Goal: Transaction & Acquisition: Book appointment/travel/reservation

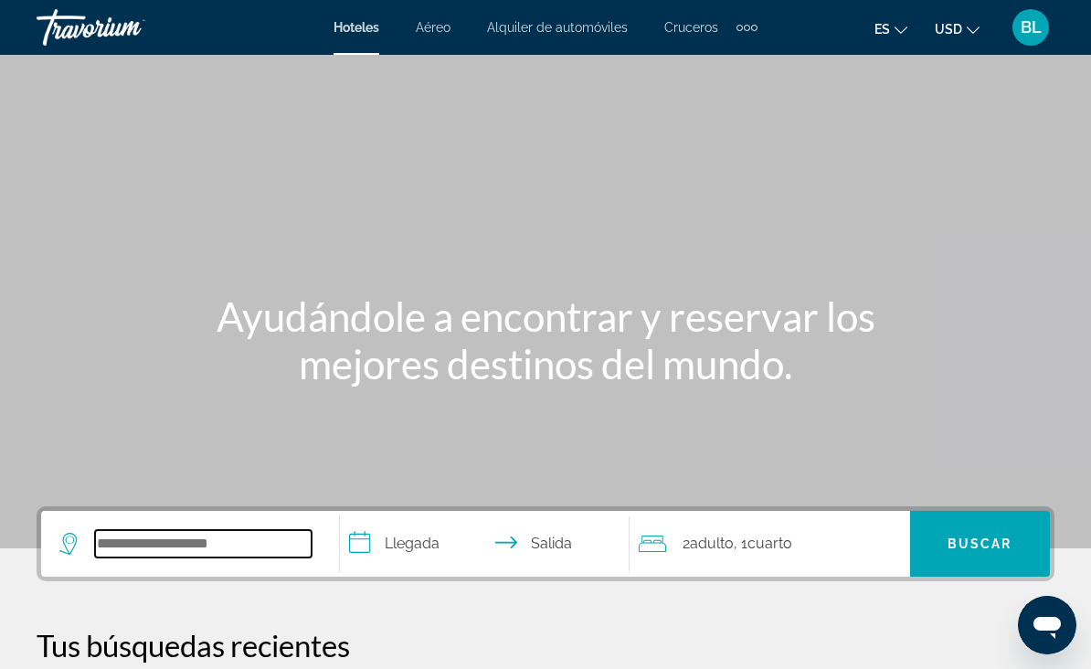
click at [247, 530] on input "Search hotel destination" at bounding box center [203, 543] width 217 height 27
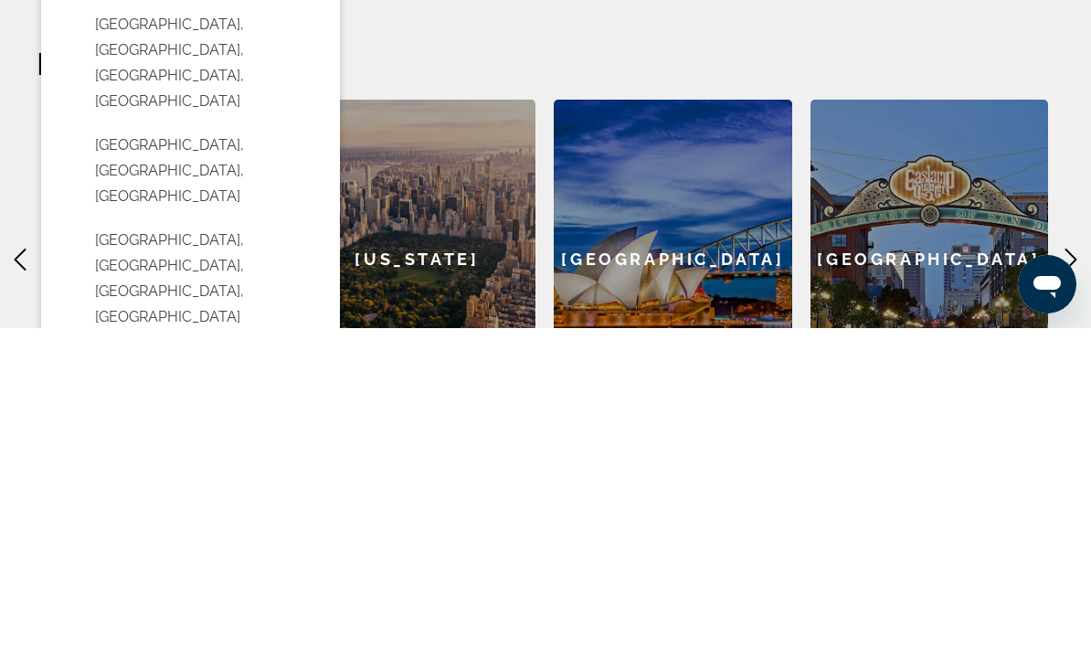
scroll to position [452, 0]
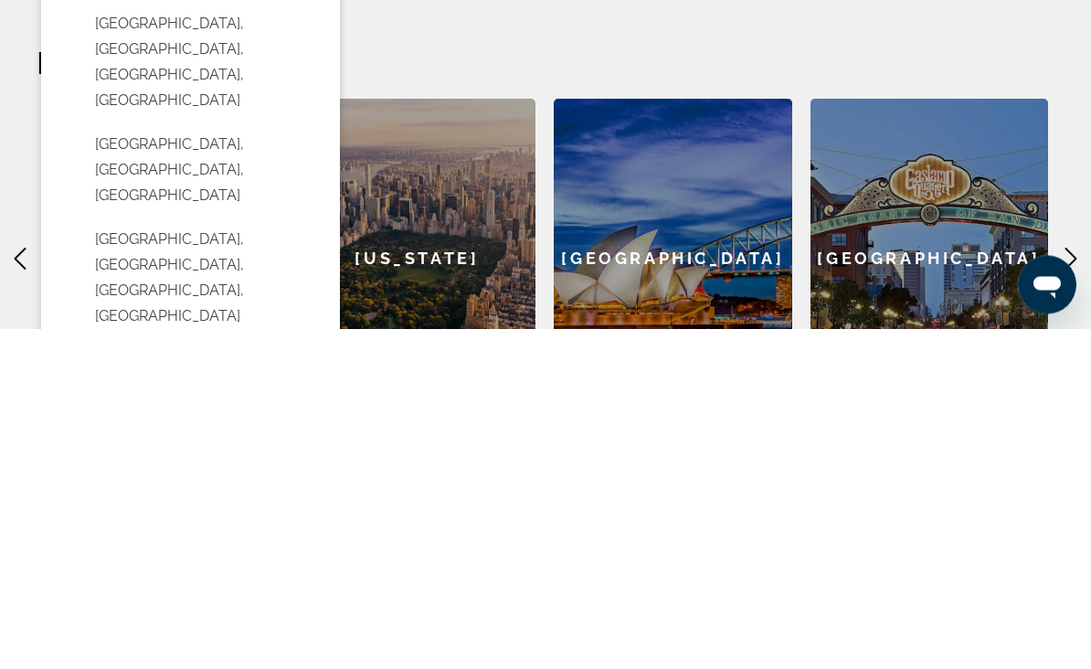
type input "**********"
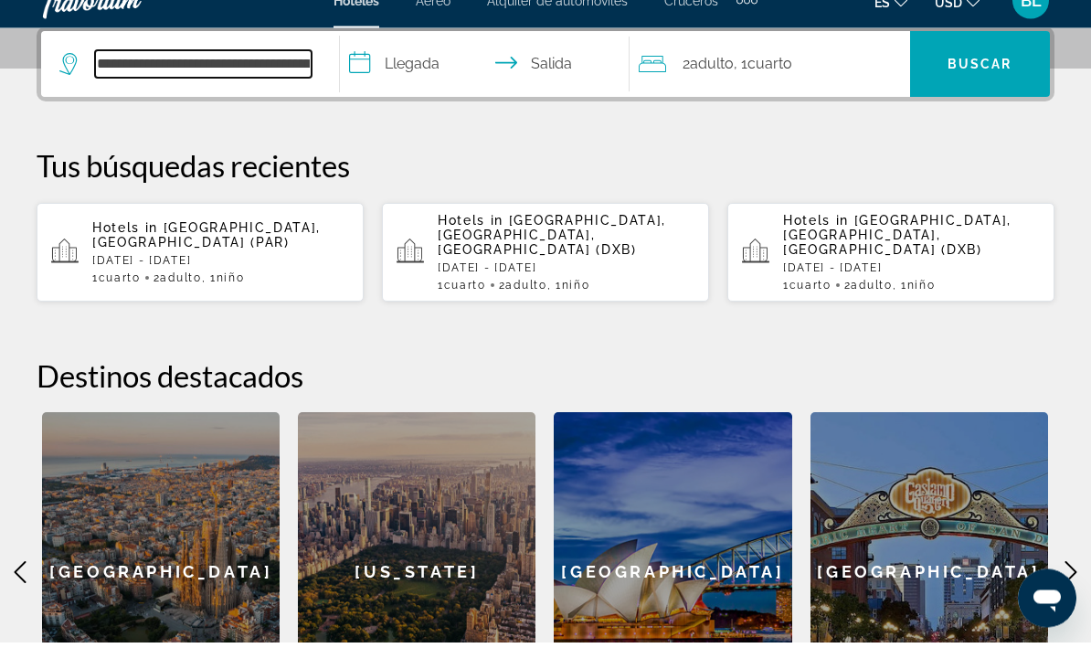
scroll to position [447, 0]
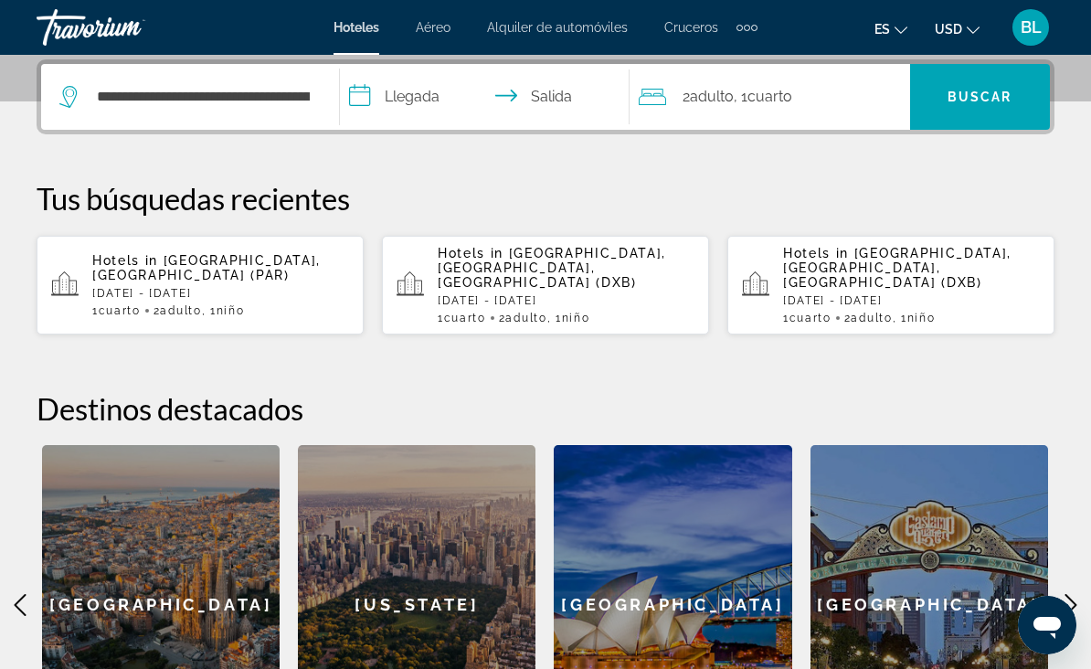
click at [423, 98] on input "**********" at bounding box center [488, 99] width 297 height 71
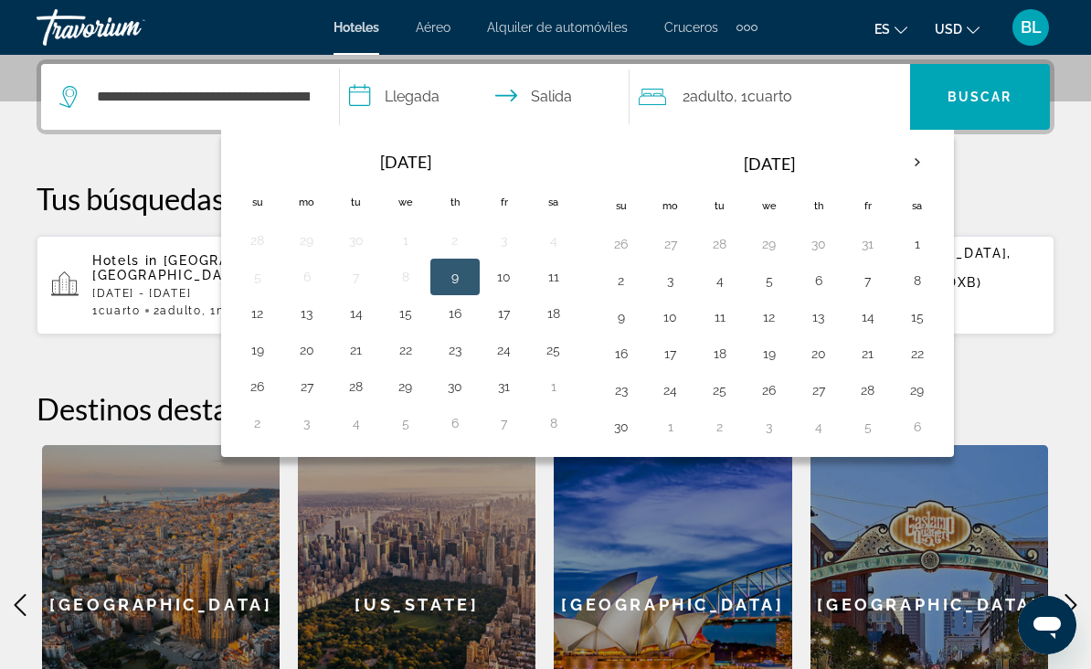
click at [505, 312] on button "17" at bounding box center [504, 314] width 29 height 26
click at [271, 346] on button "19" at bounding box center [257, 350] width 29 height 26
type input "**********"
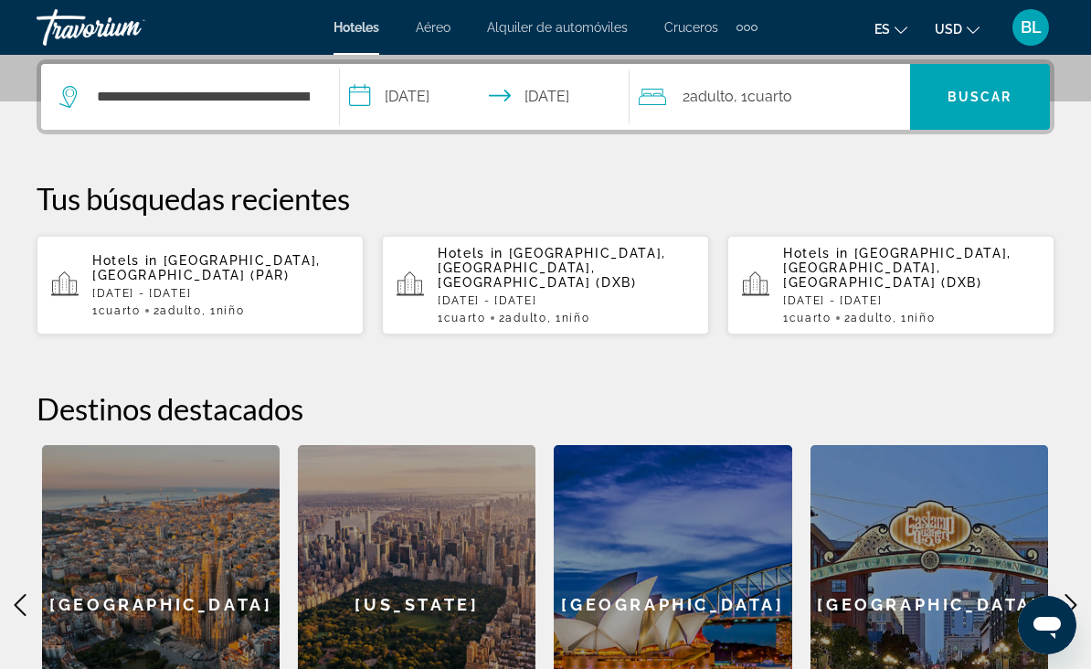
click at [967, 99] on span "Buscar" at bounding box center [980, 97] width 65 height 15
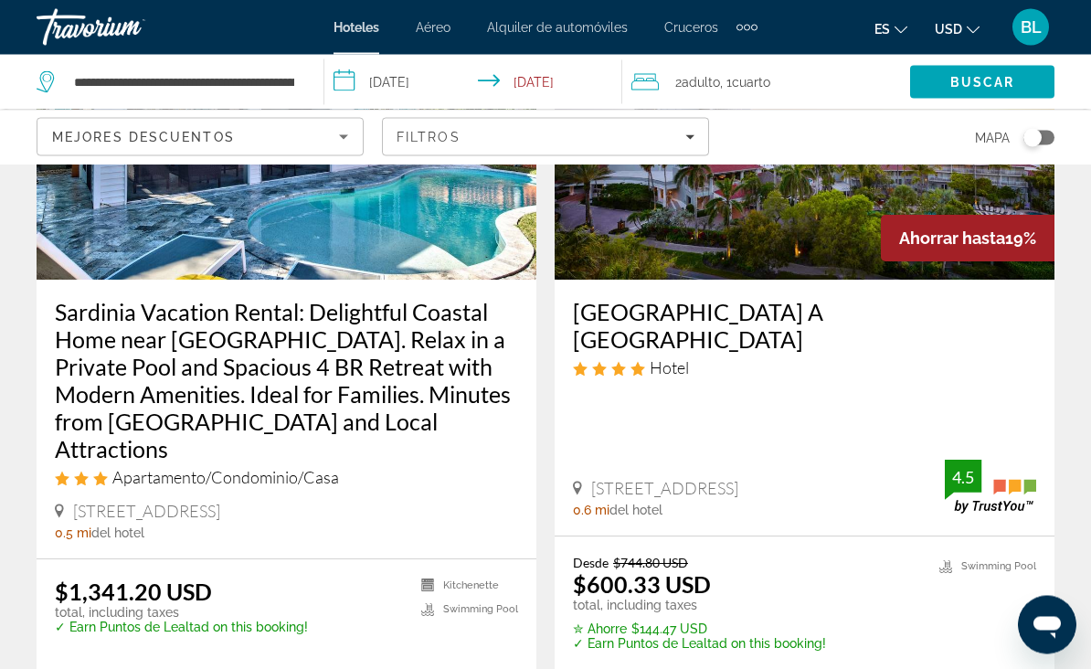
scroll to position [241, 0]
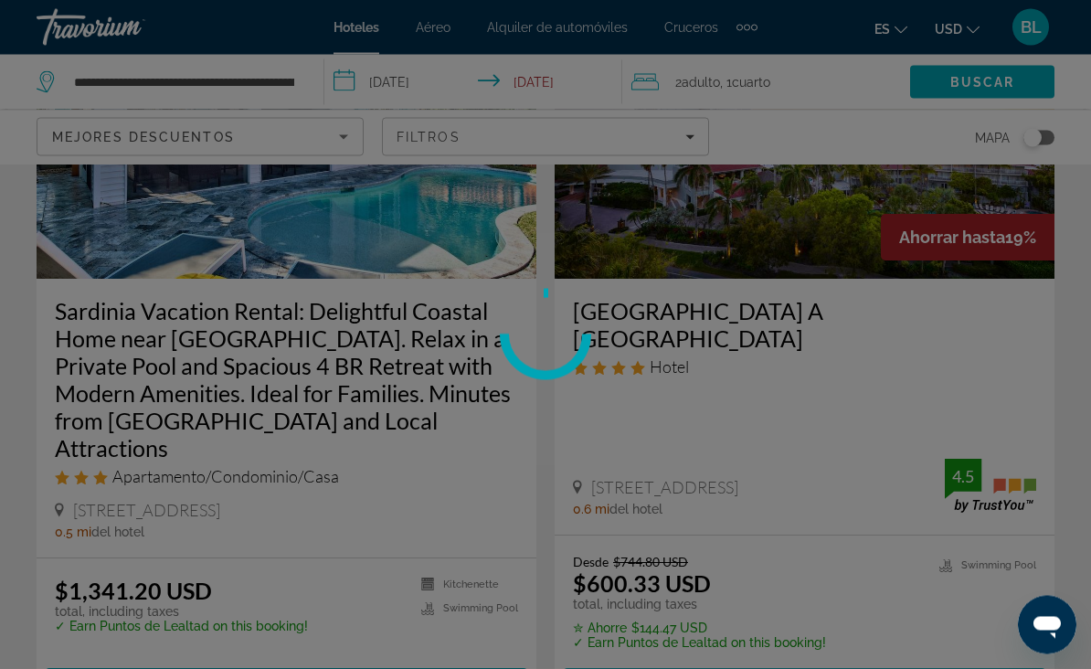
scroll to position [242, 0]
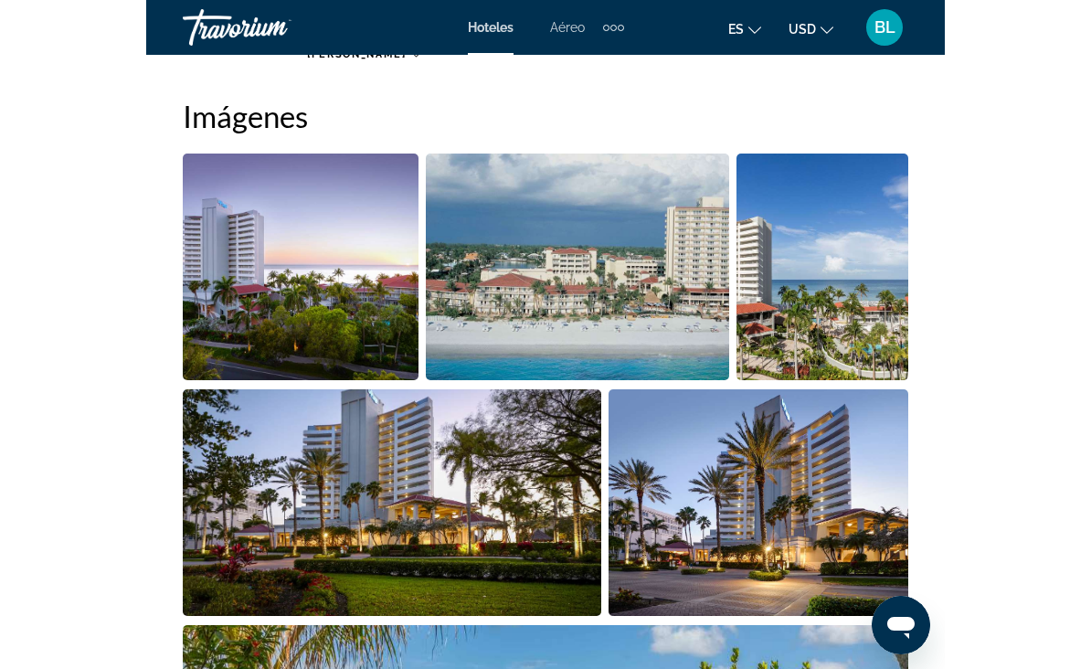
scroll to position [1223, 0]
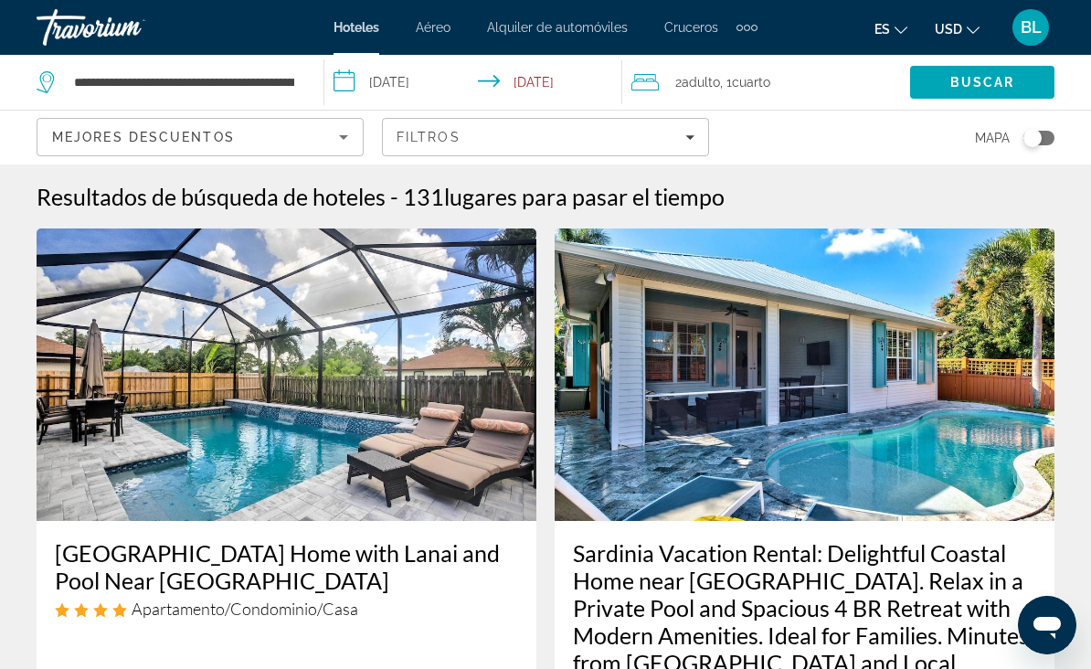
click at [548, 135] on div "Filtros" at bounding box center [546, 137] width 298 height 15
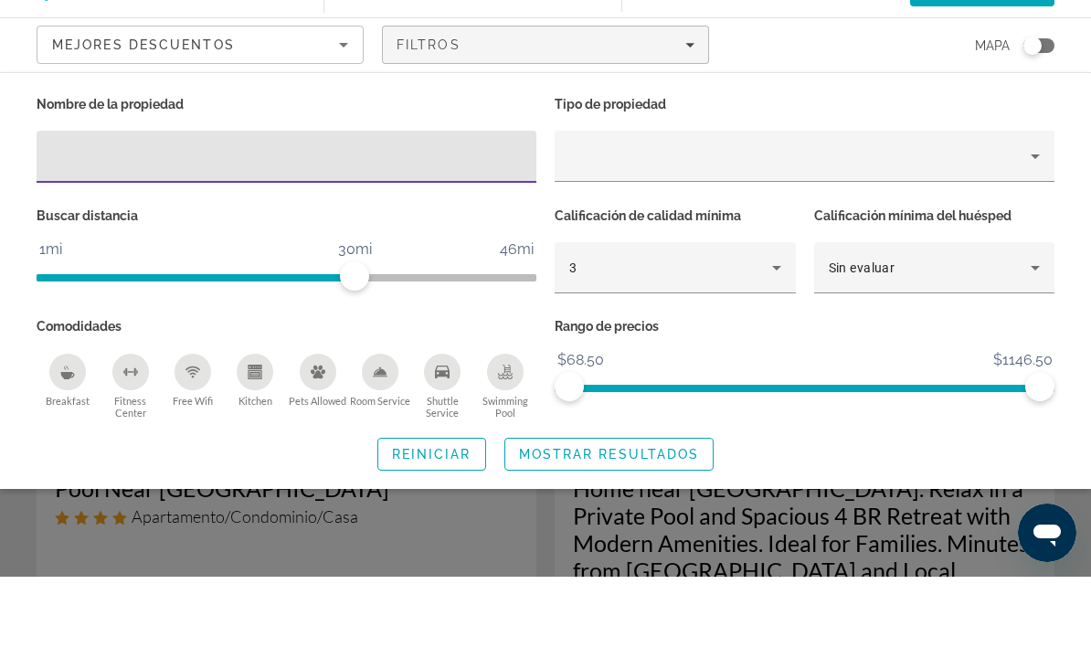
click at [207, 223] on div "Hotel Filters" at bounding box center [286, 249] width 471 height 52
type input "**"
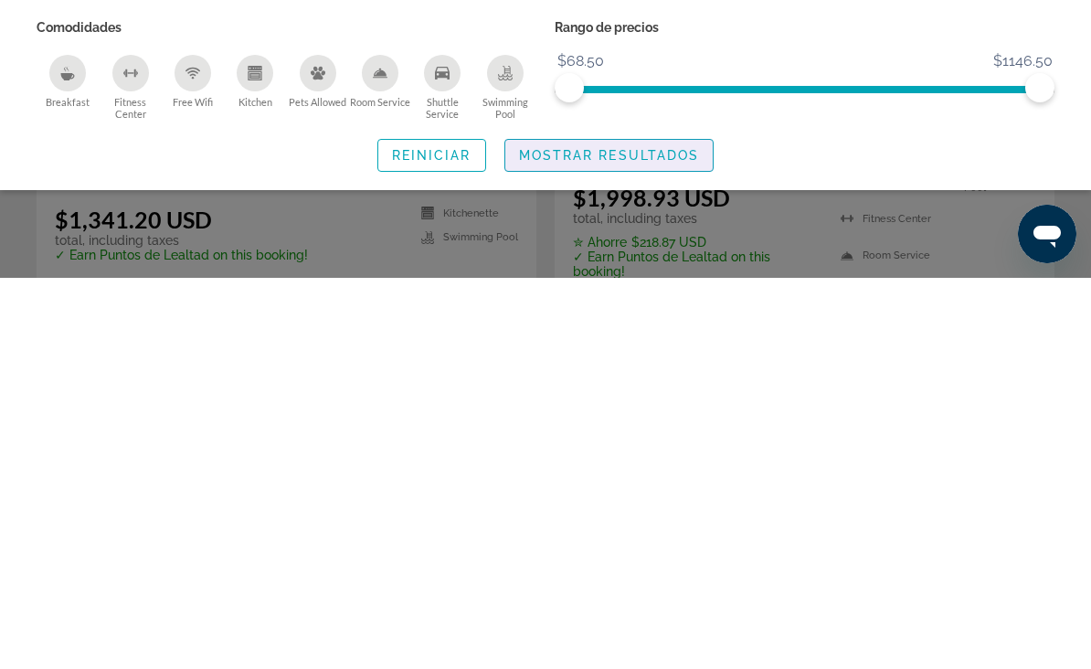
click at [613, 539] on span "Mostrar resultados" at bounding box center [609, 546] width 181 height 15
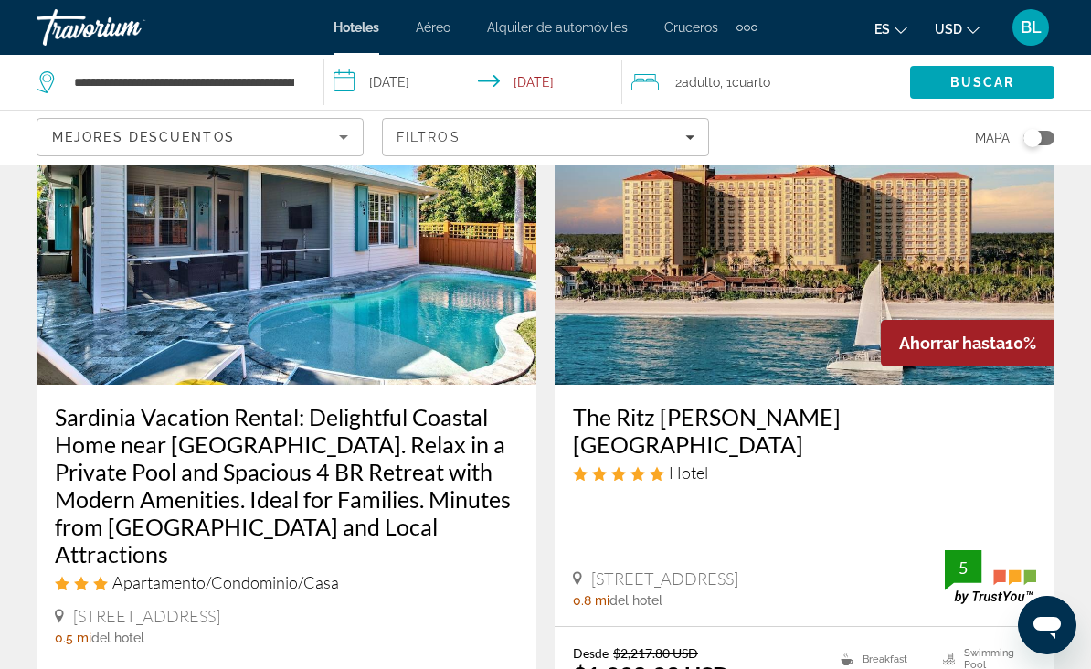
scroll to position [126, 0]
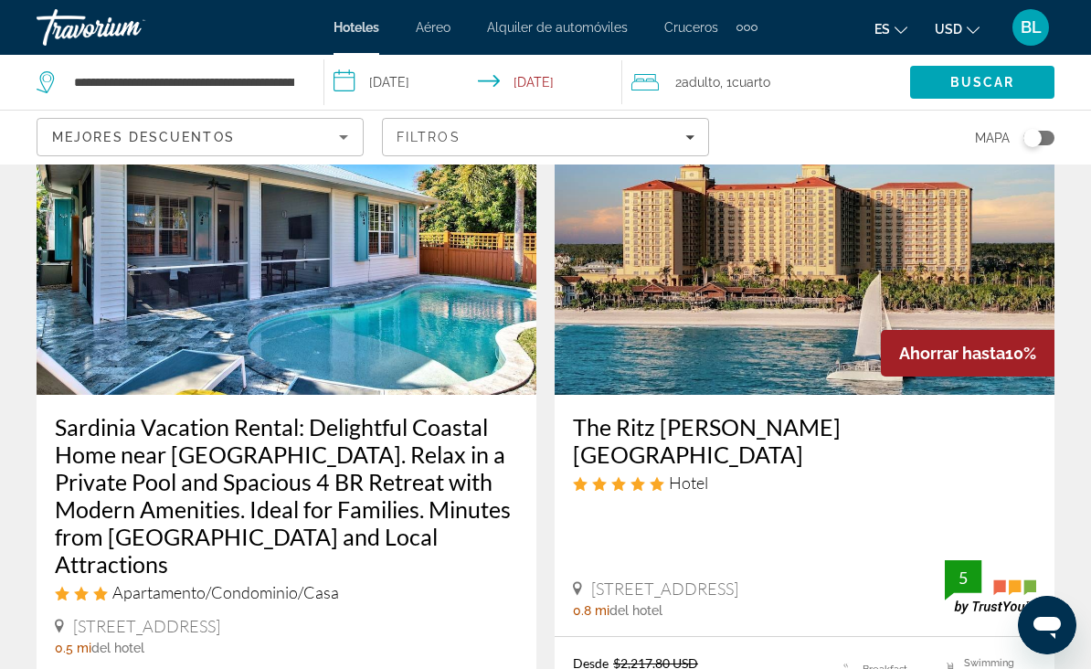
click at [781, 300] on img "Main content" at bounding box center [805, 248] width 500 height 292
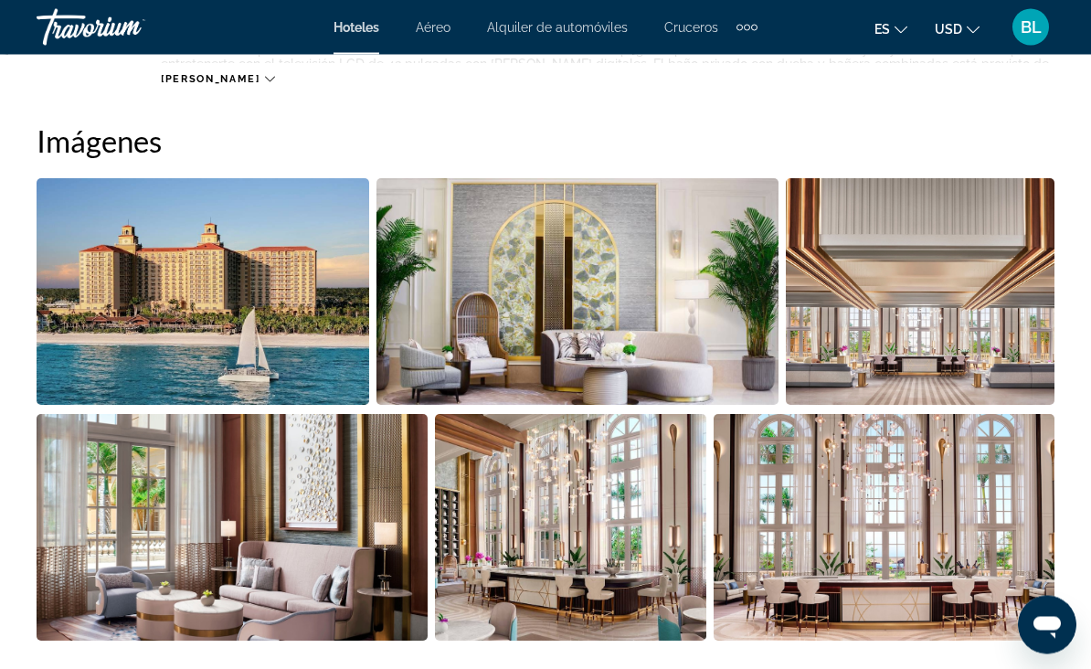
scroll to position [1200, 0]
click at [307, 336] on img "Open full-screen image slider" at bounding box center [203, 291] width 333 height 227
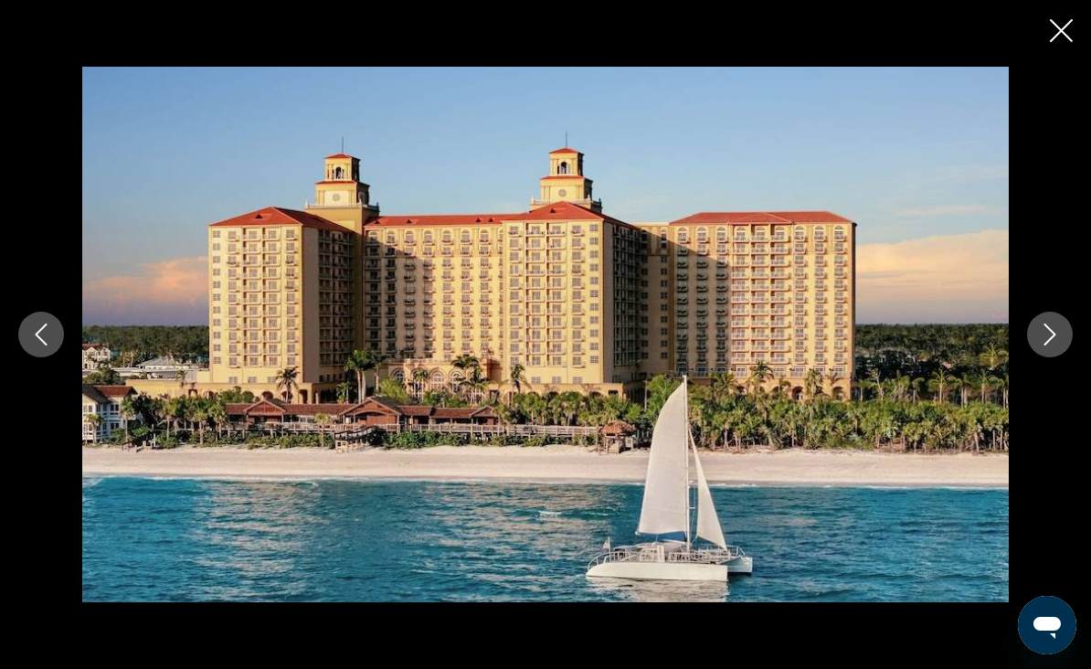
click at [1054, 350] on button "Next image" at bounding box center [1050, 335] width 46 height 46
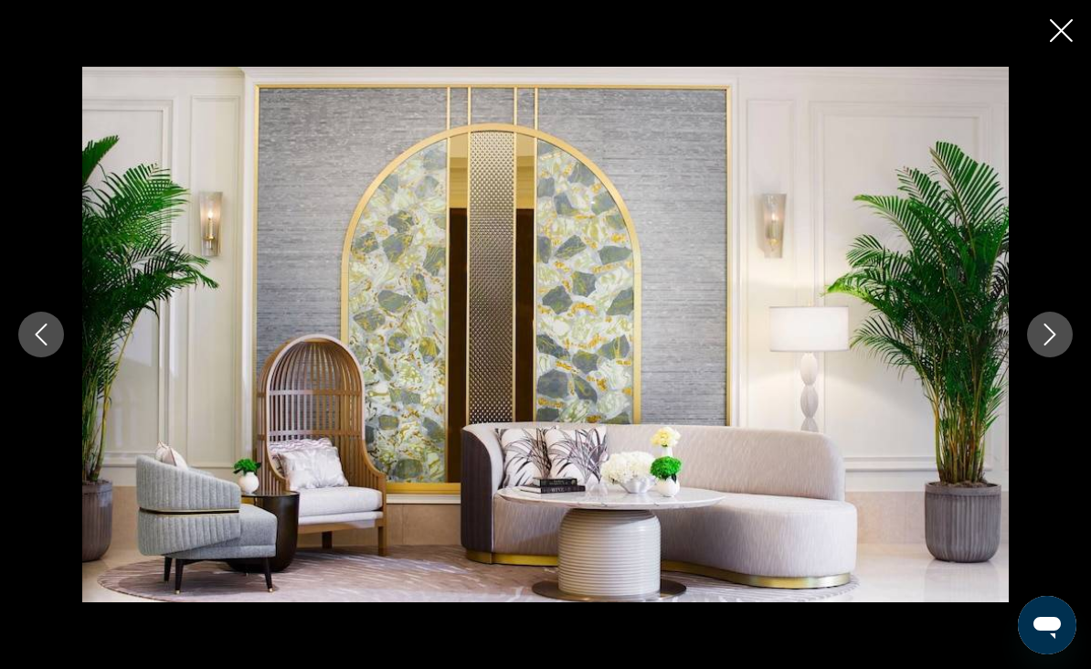
click at [1044, 345] on icon "Next image" at bounding box center [1050, 335] width 22 height 22
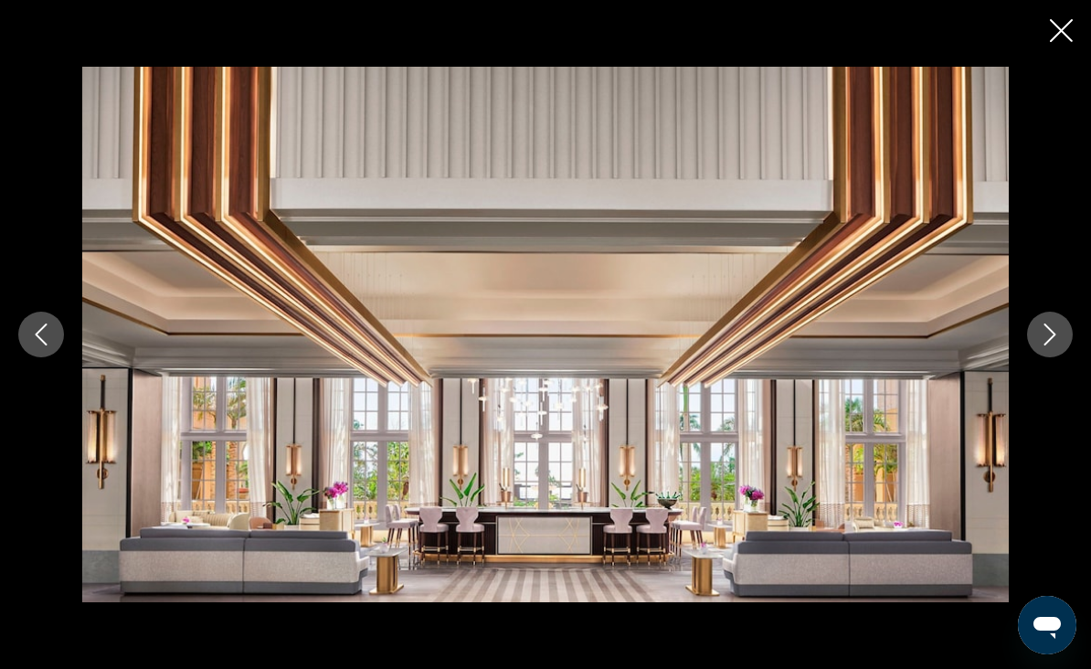
click at [1041, 345] on icon "Next image" at bounding box center [1050, 335] width 22 height 22
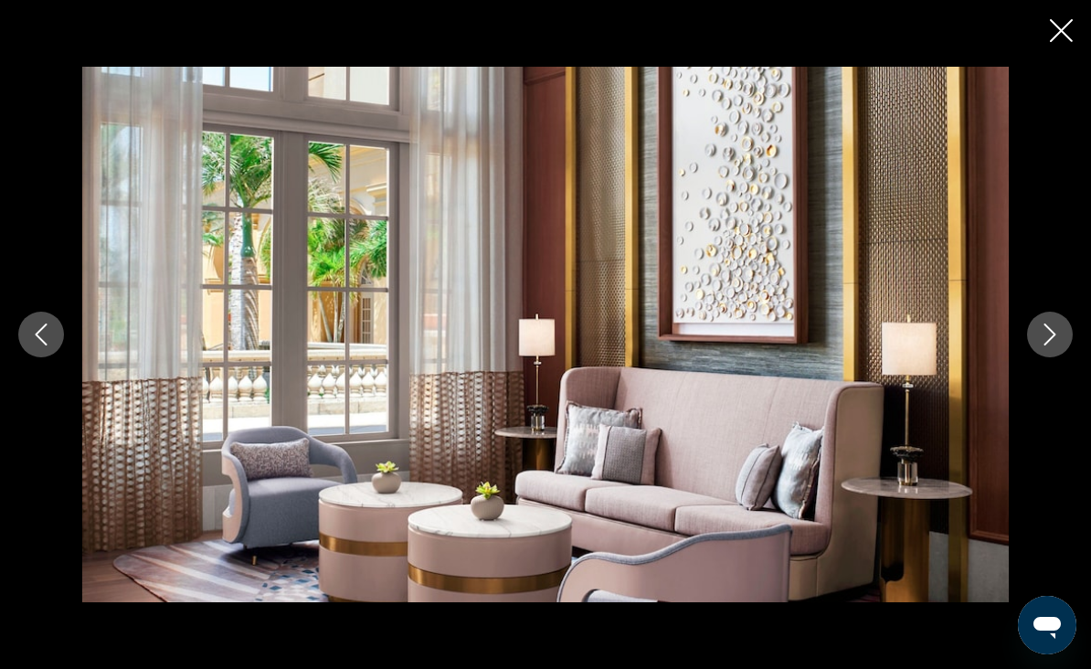
click at [1047, 345] on icon "Next image" at bounding box center [1051, 335] width 12 height 22
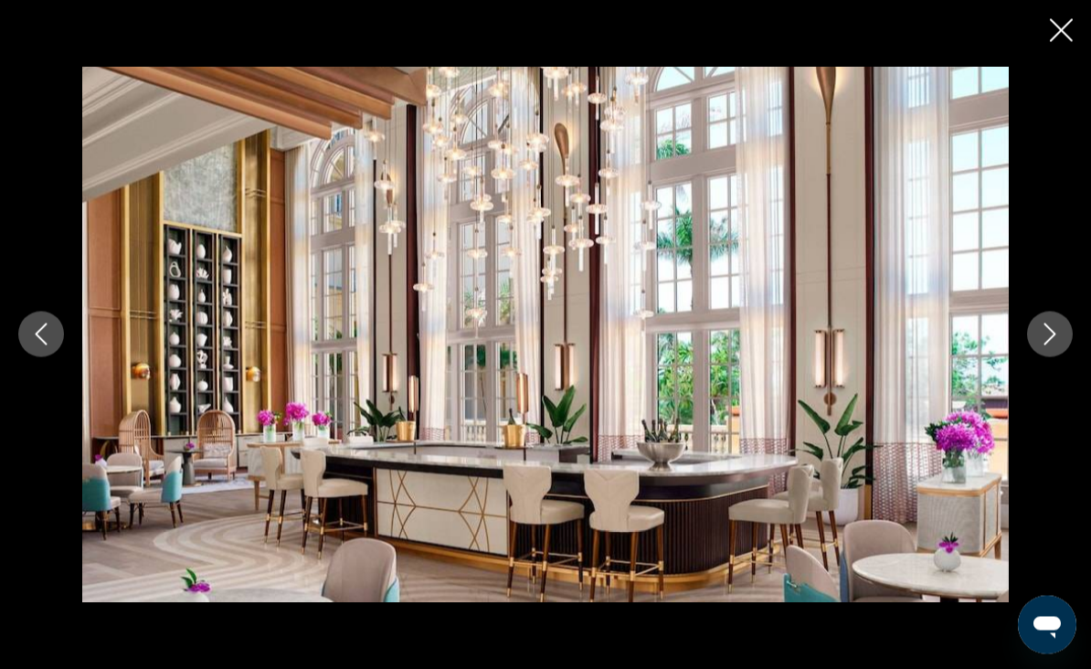
scroll to position [1239, 0]
click at [1042, 357] on button "Next image" at bounding box center [1050, 335] width 46 height 46
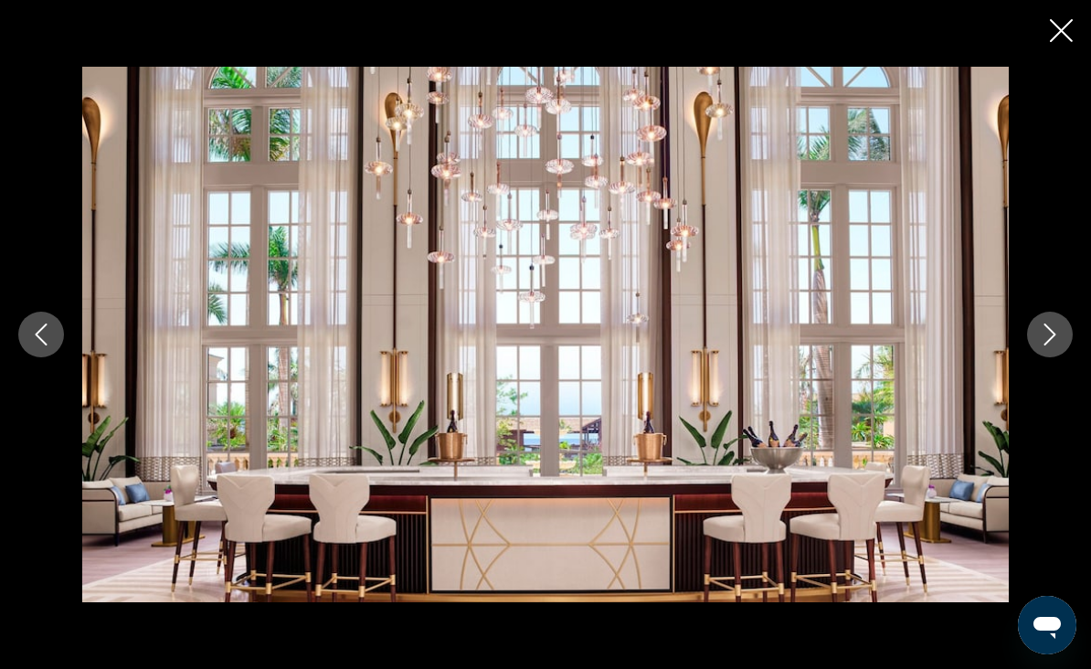
click at [1044, 357] on button "Next image" at bounding box center [1050, 335] width 46 height 46
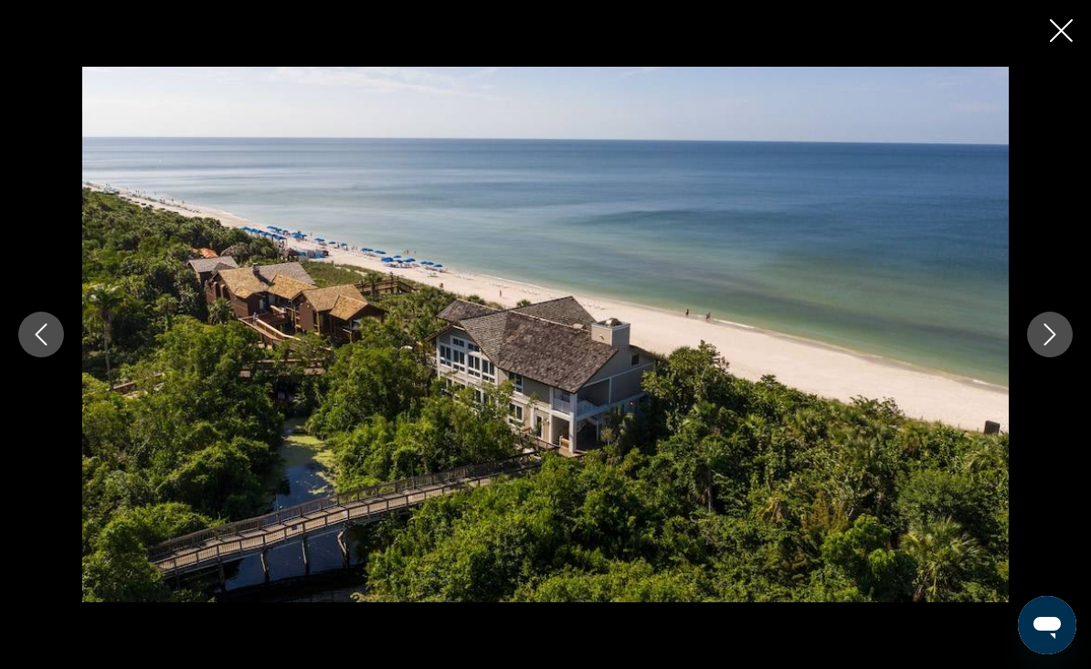
click at [1046, 357] on button "Next image" at bounding box center [1050, 335] width 46 height 46
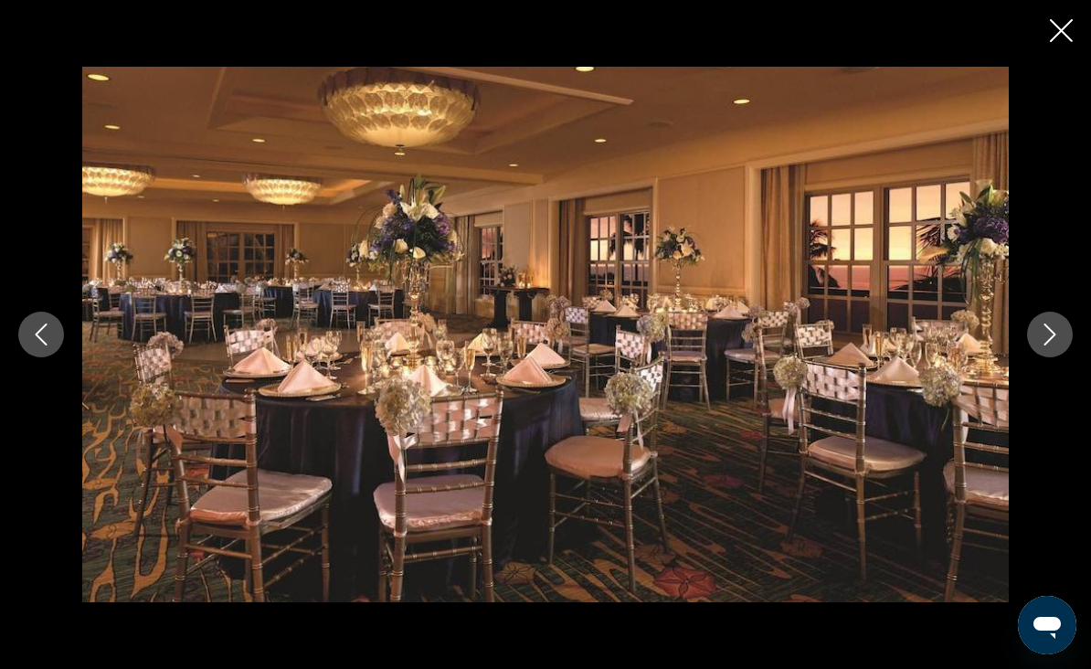
click at [1051, 345] on icon "Next image" at bounding box center [1050, 335] width 22 height 22
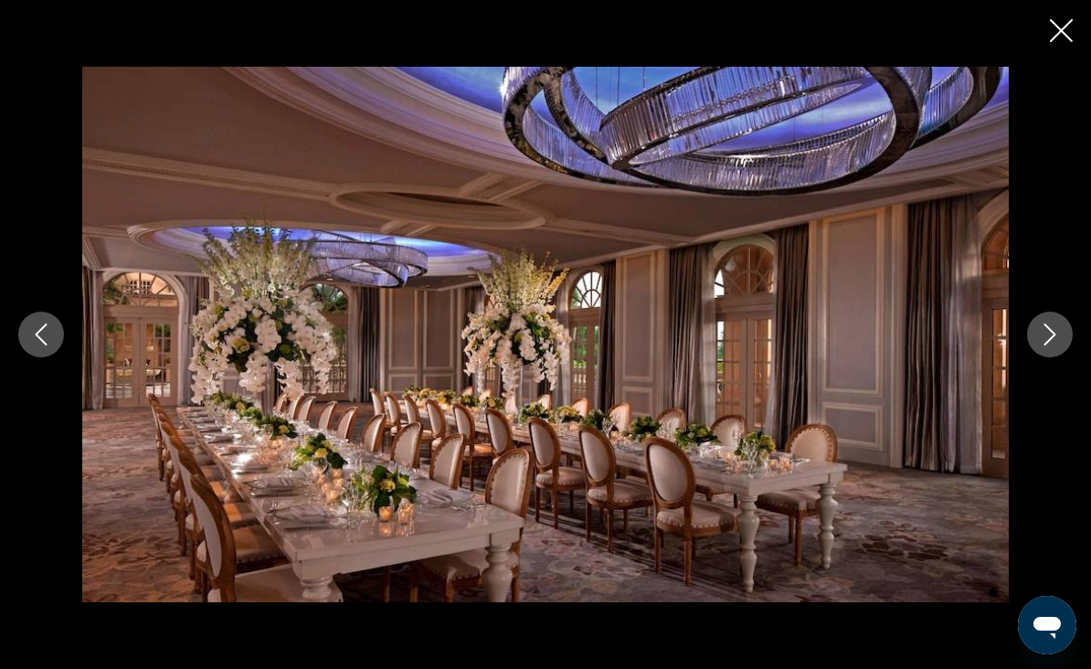
click at [1048, 357] on button "Next image" at bounding box center [1050, 335] width 46 height 46
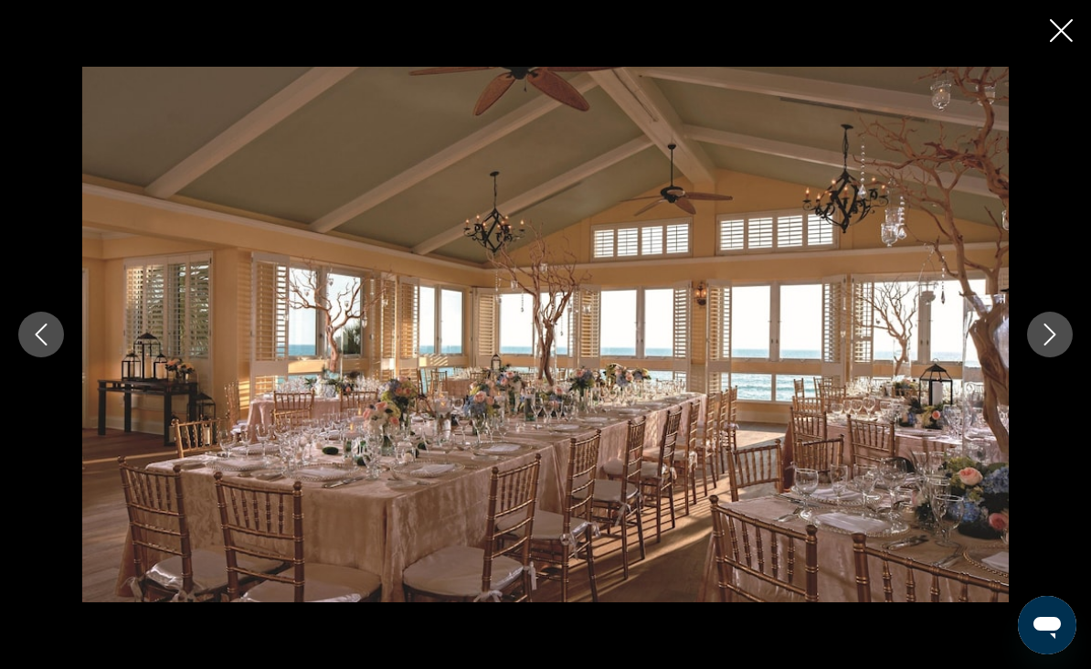
click at [1046, 357] on button "Next image" at bounding box center [1050, 335] width 46 height 46
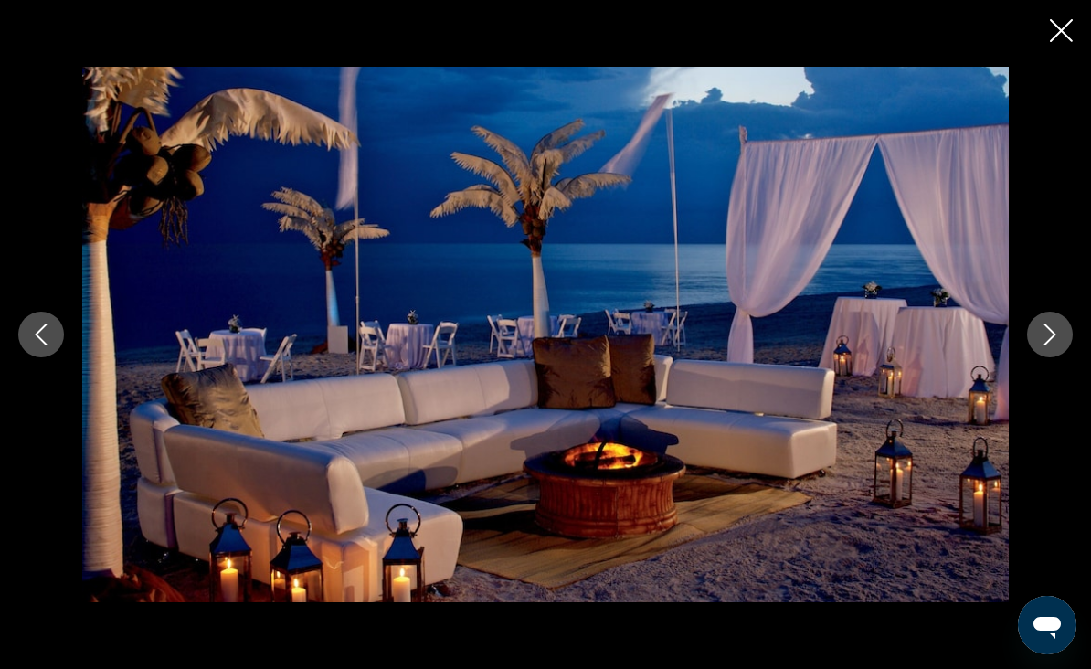
click at [1044, 357] on button "Next image" at bounding box center [1050, 335] width 46 height 46
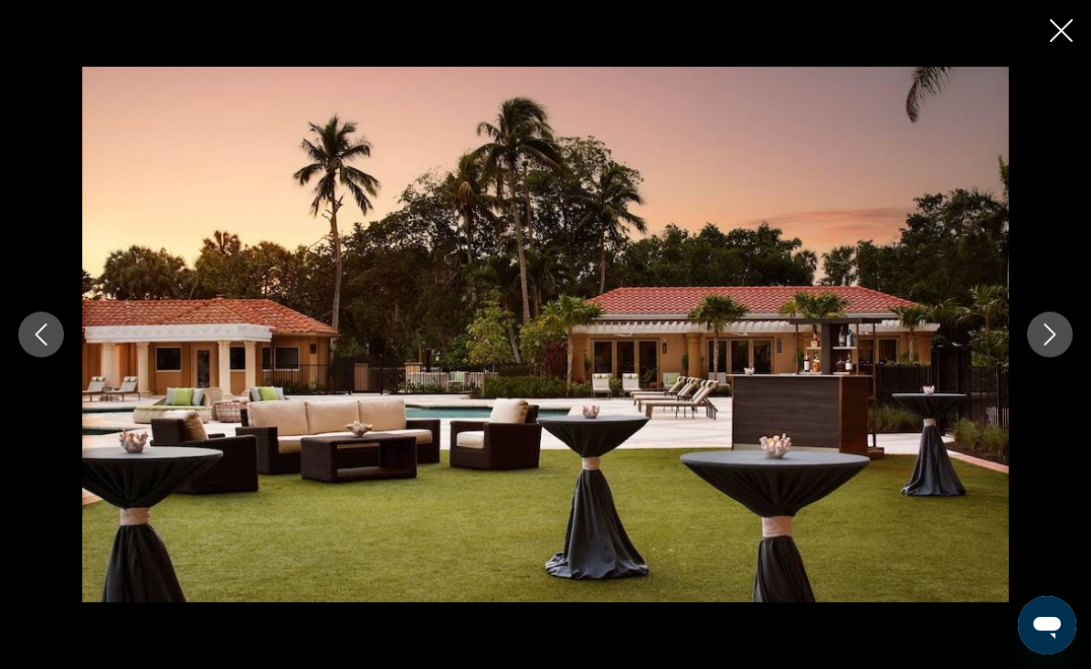
click at [1044, 357] on button "Next image" at bounding box center [1050, 335] width 46 height 46
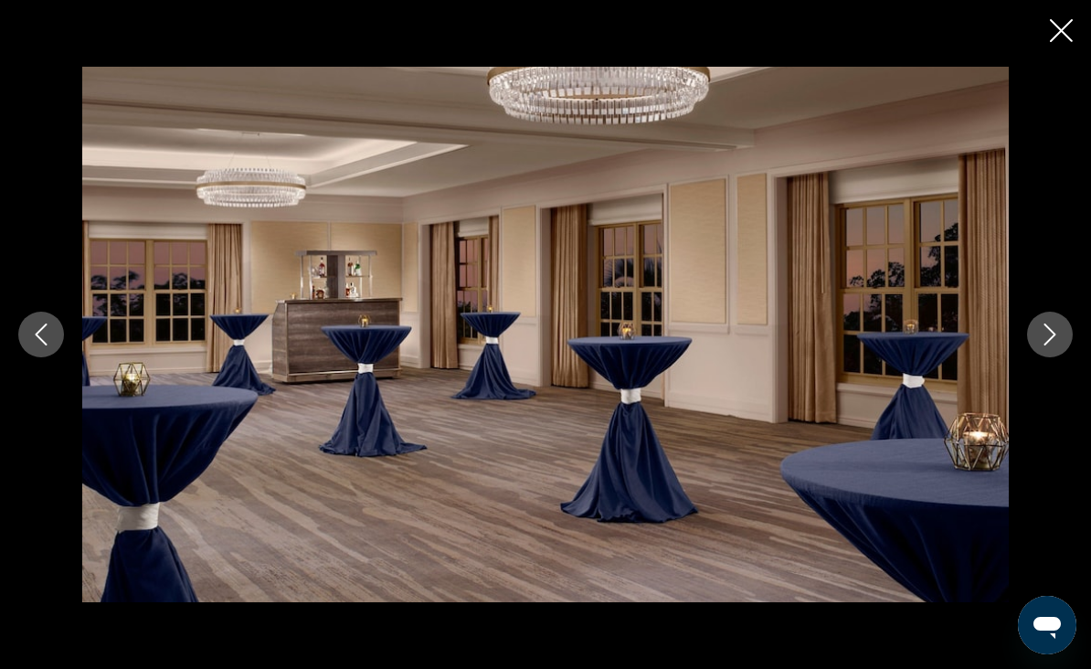
click at [1046, 357] on button "Next image" at bounding box center [1050, 335] width 46 height 46
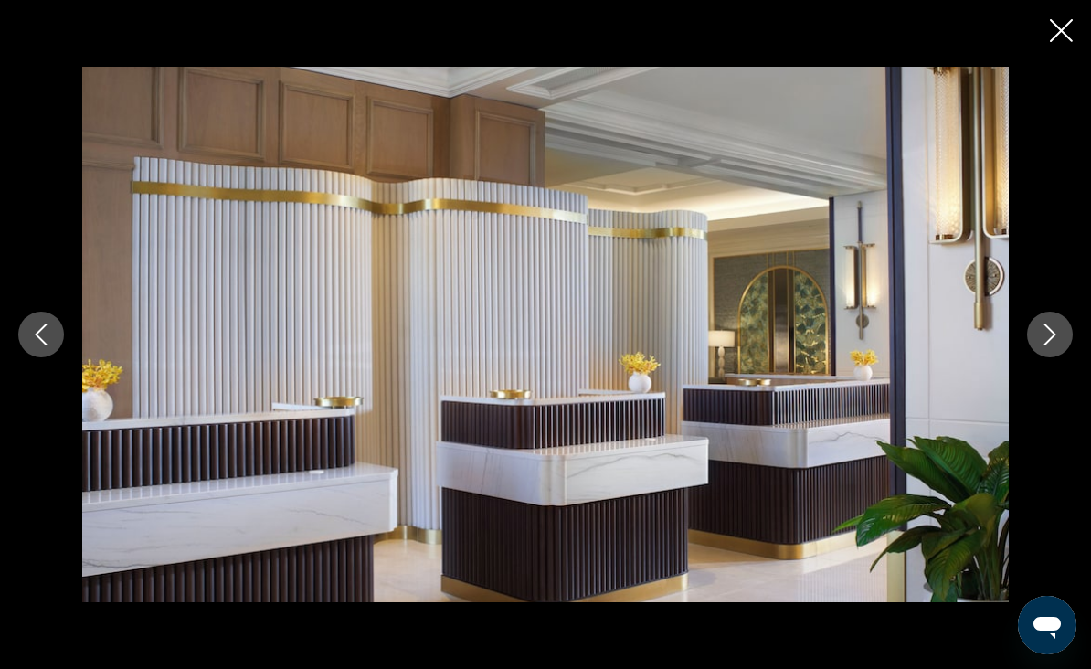
click at [1036, 357] on button "Next image" at bounding box center [1050, 335] width 46 height 46
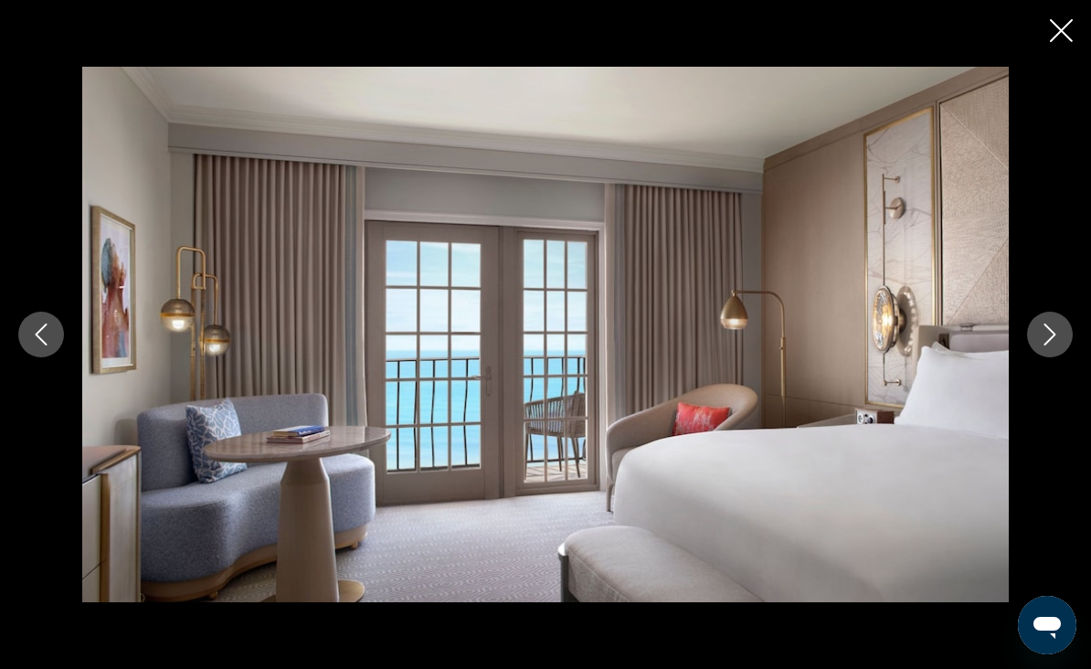
click at [1043, 357] on button "Next image" at bounding box center [1050, 335] width 46 height 46
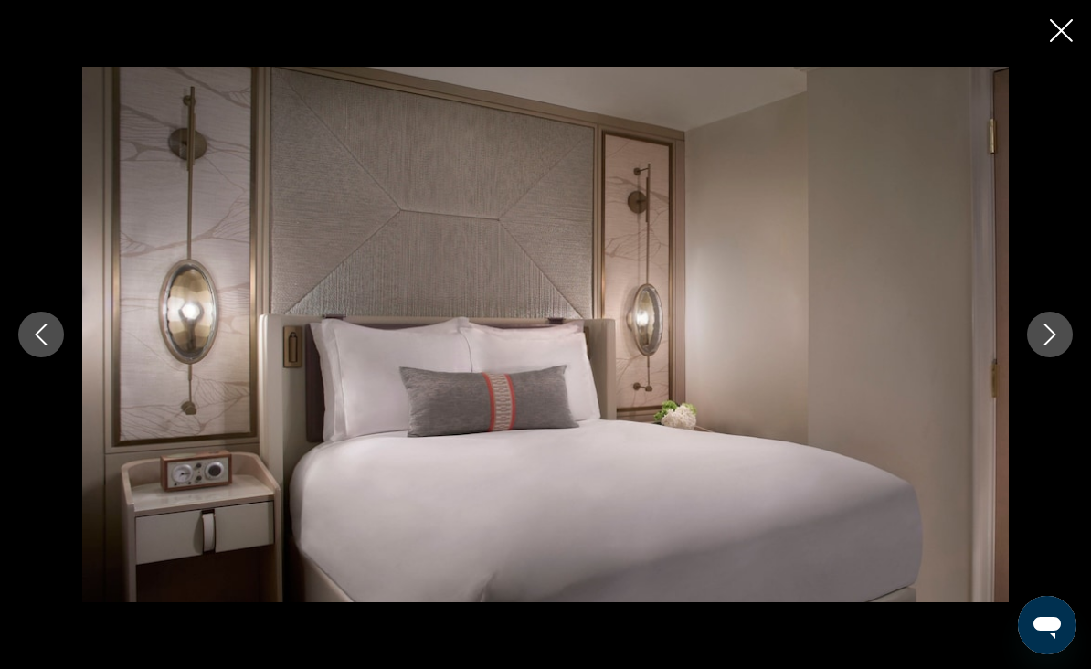
click at [1040, 357] on button "Next image" at bounding box center [1050, 335] width 46 height 46
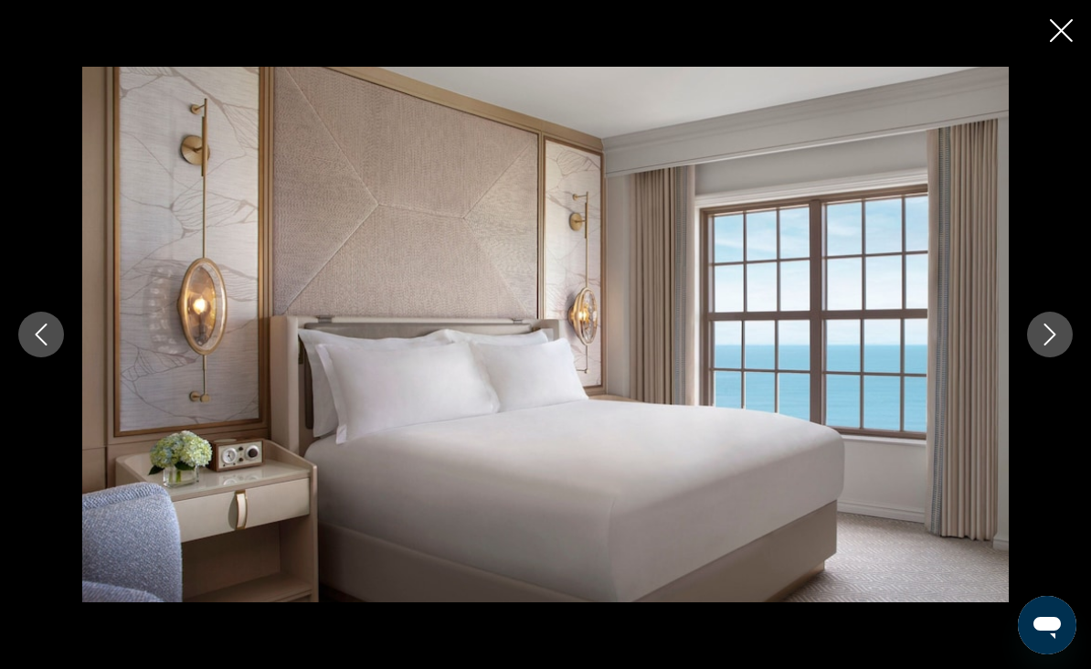
click at [1038, 385] on div "prev next" at bounding box center [545, 335] width 1091 height 536
click at [1046, 357] on button "Next image" at bounding box center [1050, 335] width 46 height 46
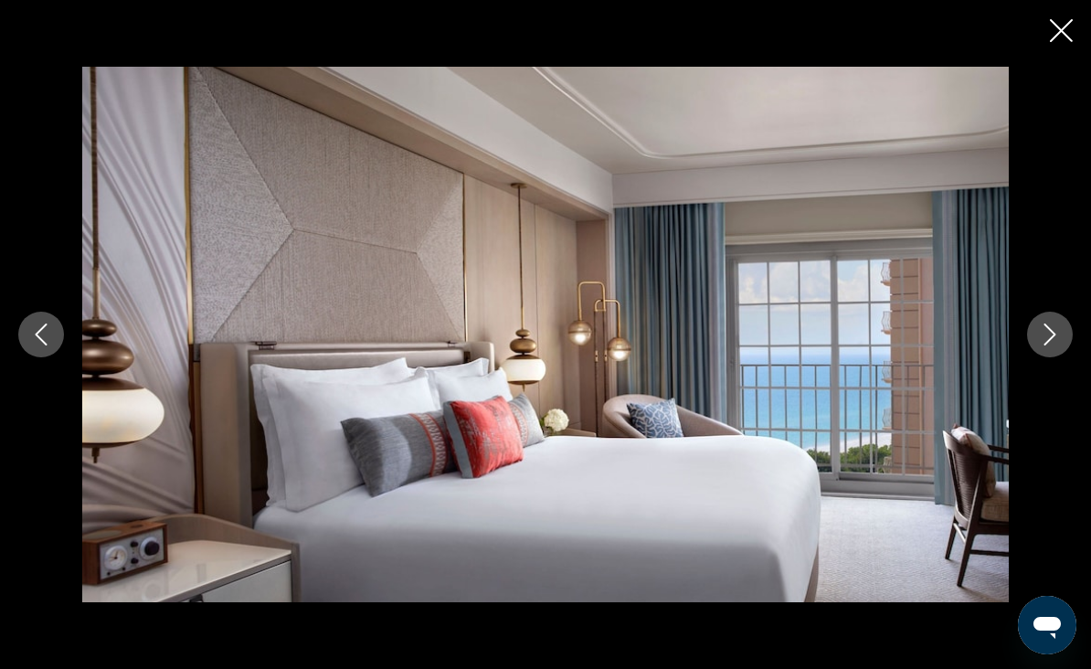
click at [1045, 345] on icon "Next image" at bounding box center [1050, 335] width 22 height 22
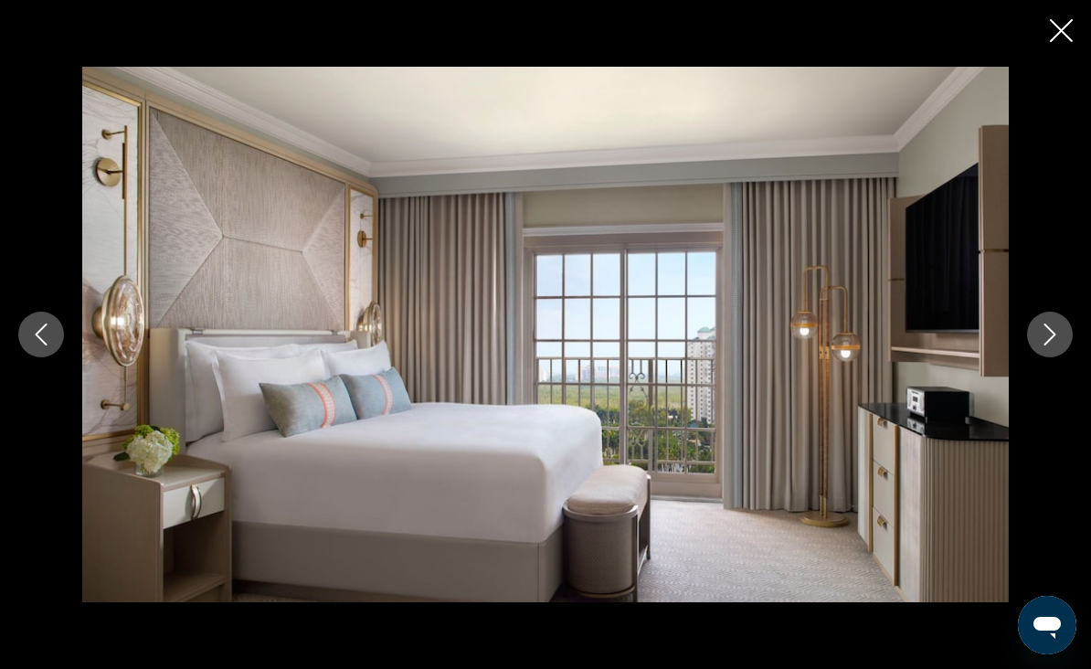
click at [1051, 345] on icon "Next image" at bounding box center [1050, 335] width 22 height 22
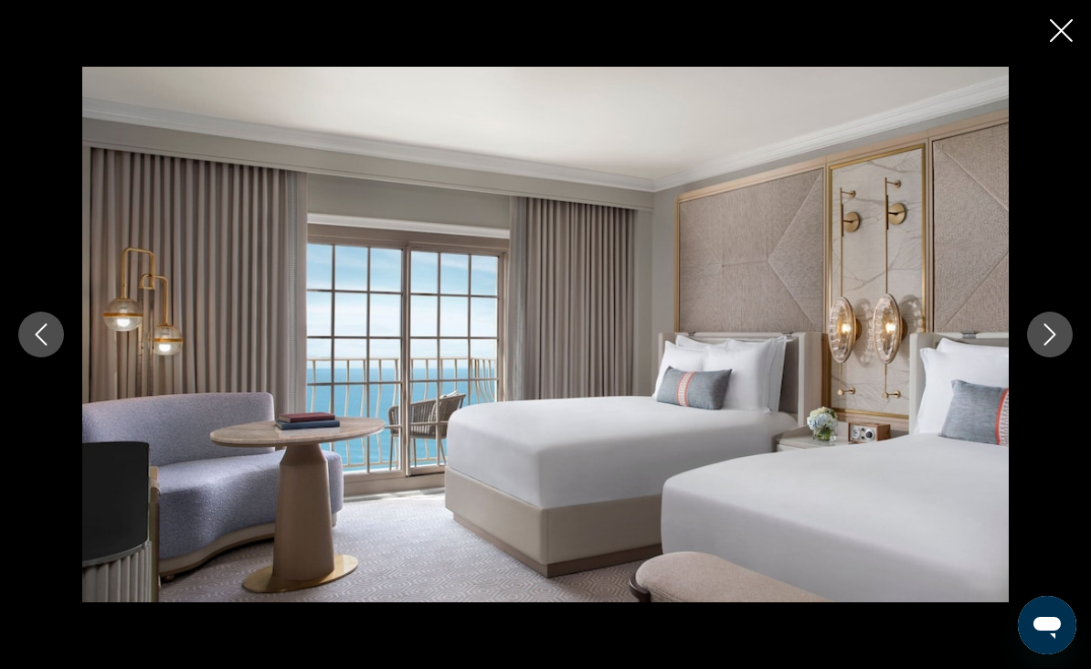
click at [1046, 357] on button "Next image" at bounding box center [1050, 335] width 46 height 46
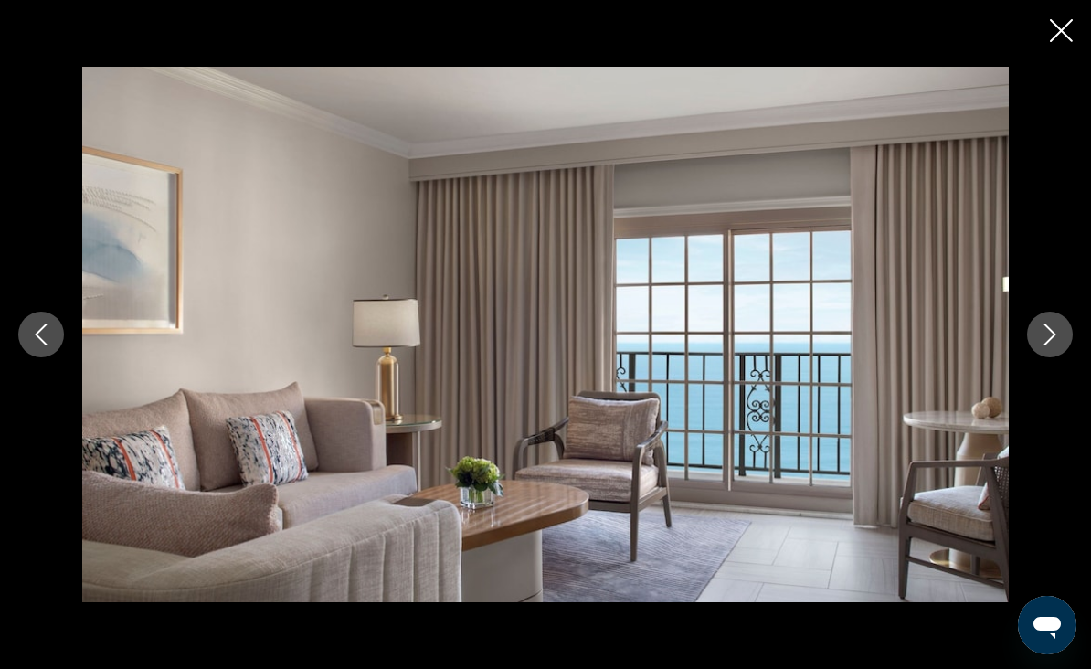
click at [1042, 357] on button "Next image" at bounding box center [1050, 335] width 46 height 46
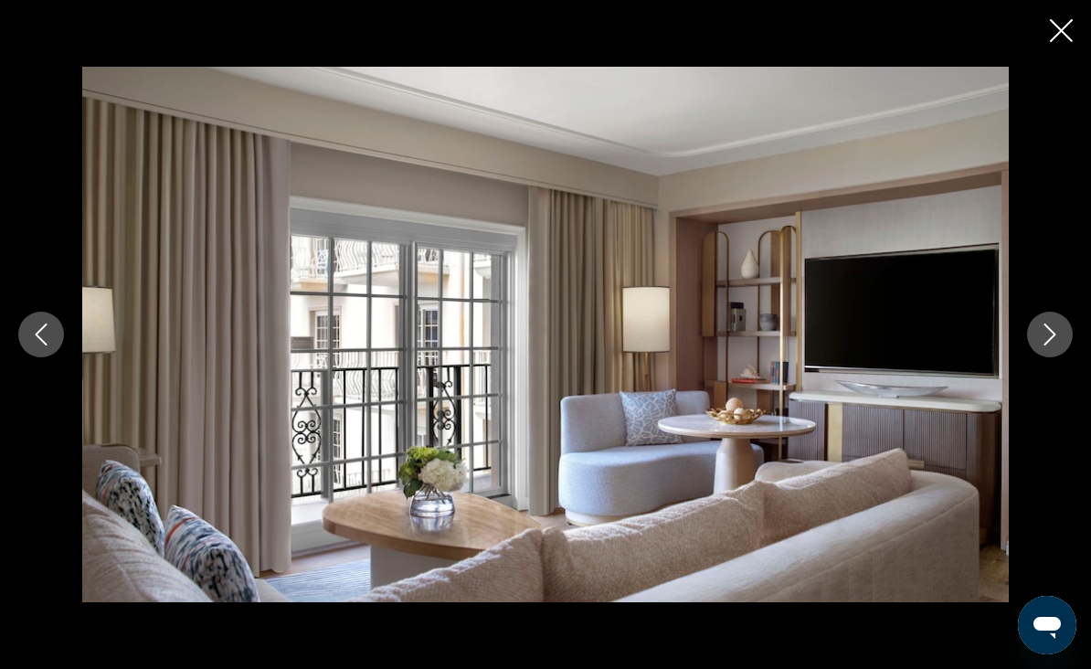
click at [1047, 357] on button "Next image" at bounding box center [1050, 335] width 46 height 46
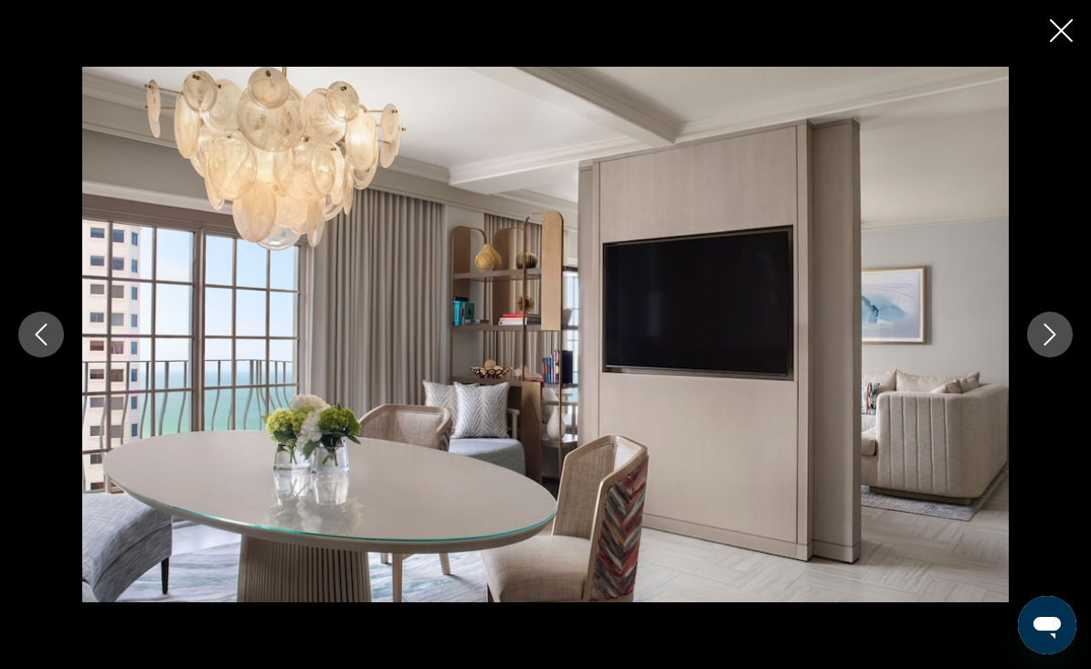
click at [1050, 357] on button "Next image" at bounding box center [1050, 335] width 46 height 46
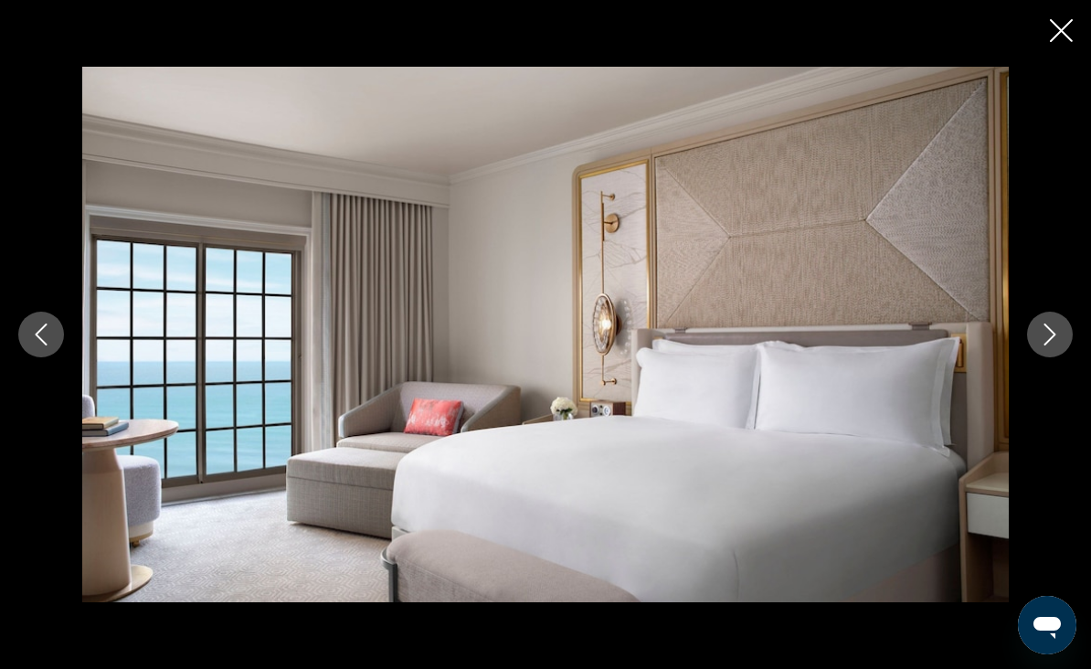
click at [1047, 357] on button "Next image" at bounding box center [1050, 335] width 46 height 46
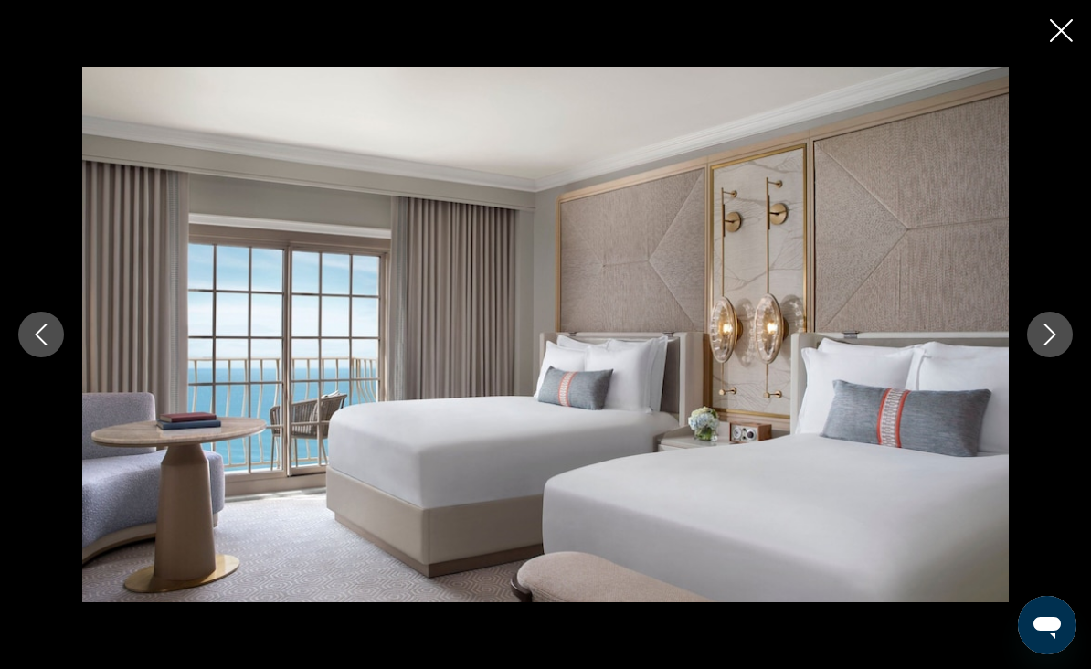
click at [1072, 23] on icon "Close slideshow" at bounding box center [1061, 30] width 23 height 23
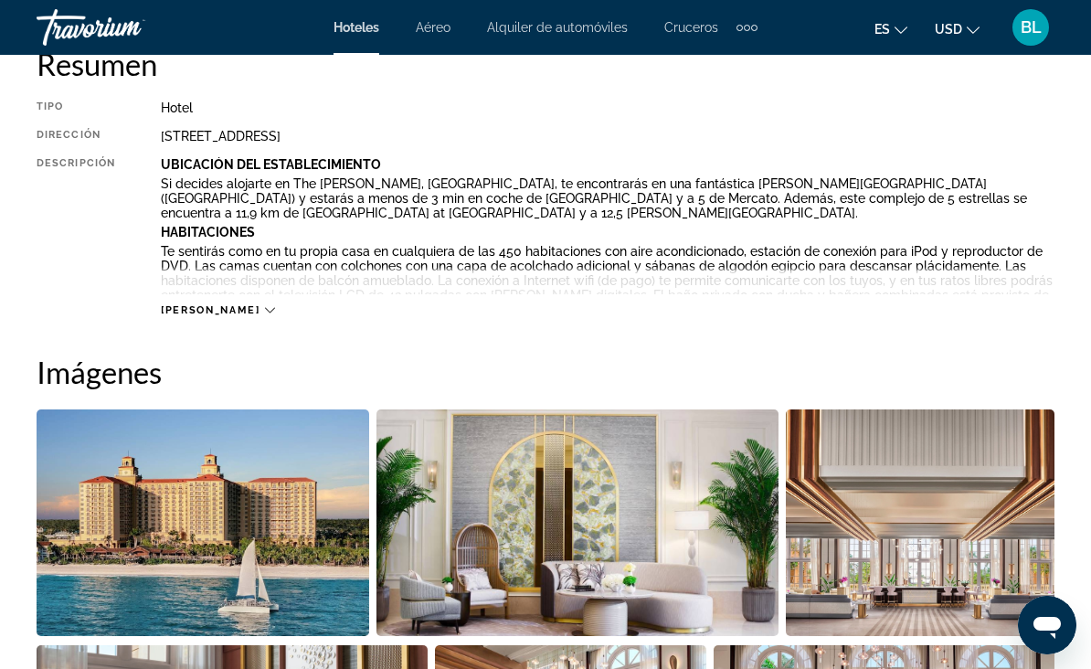
scroll to position [955, 0]
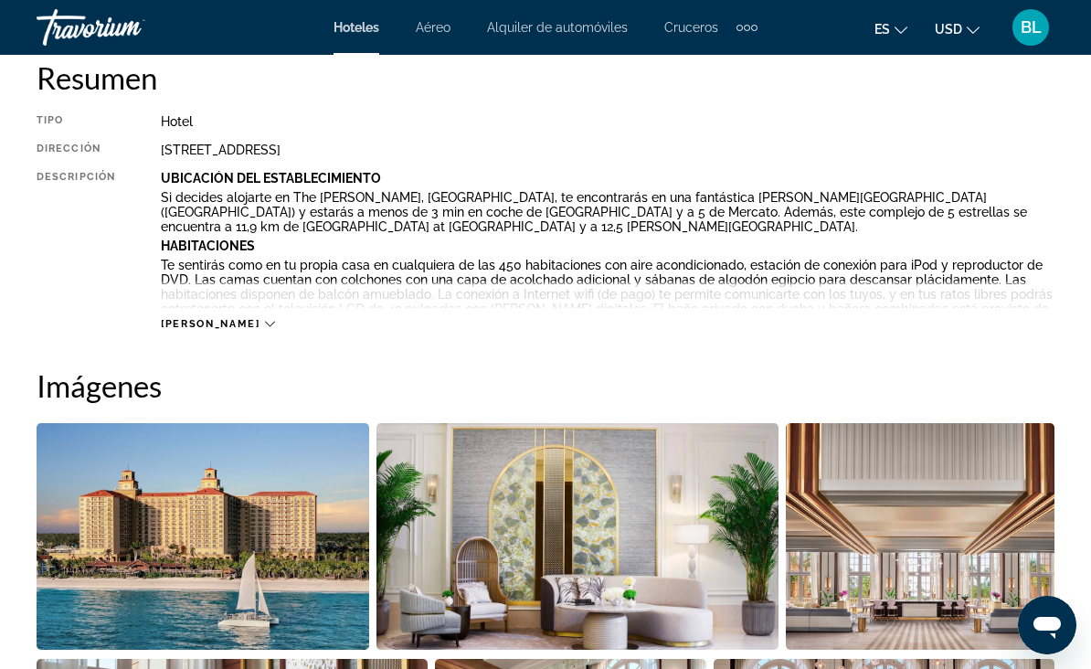
click at [269, 543] on img "Open full-screen image slider" at bounding box center [203, 536] width 333 height 227
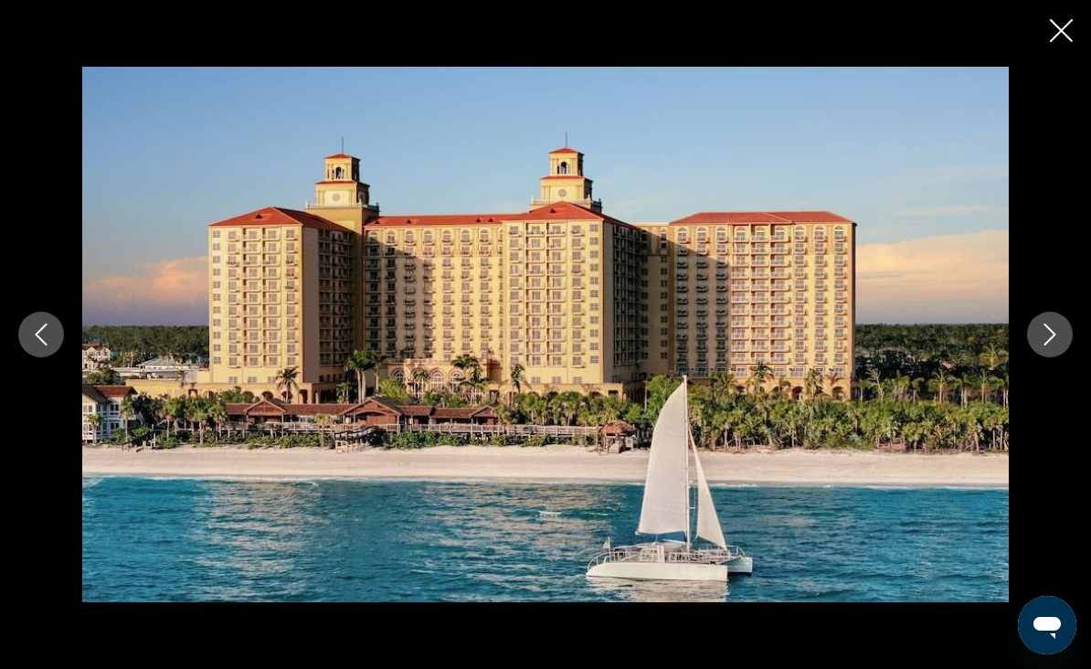
click at [1069, 19] on icon "Close slideshow" at bounding box center [1061, 30] width 23 height 23
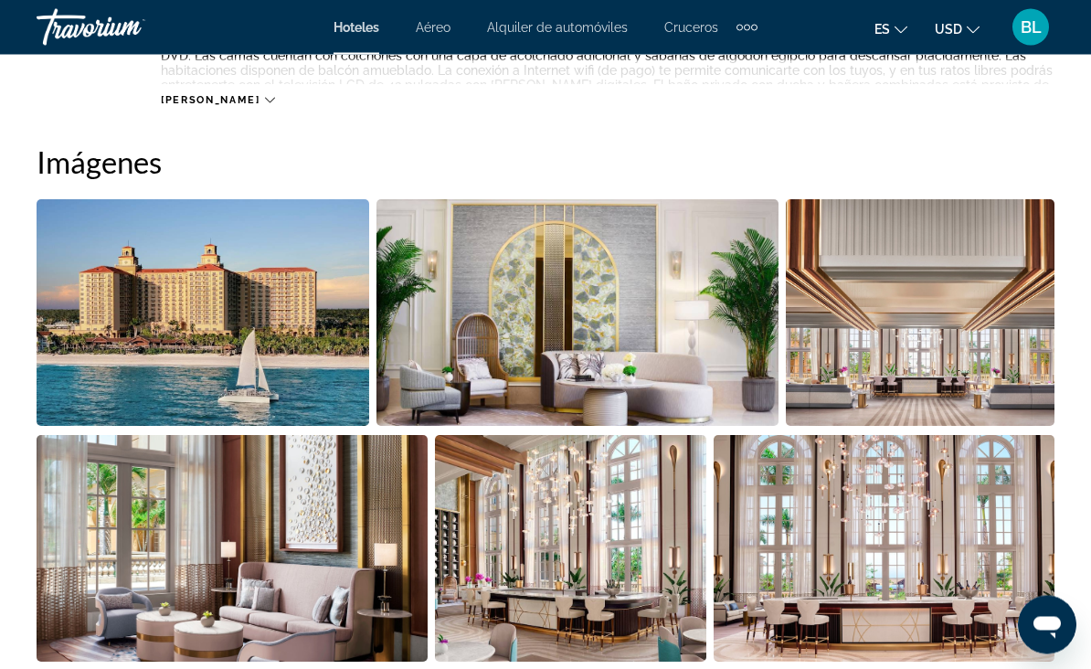
scroll to position [1150, 0]
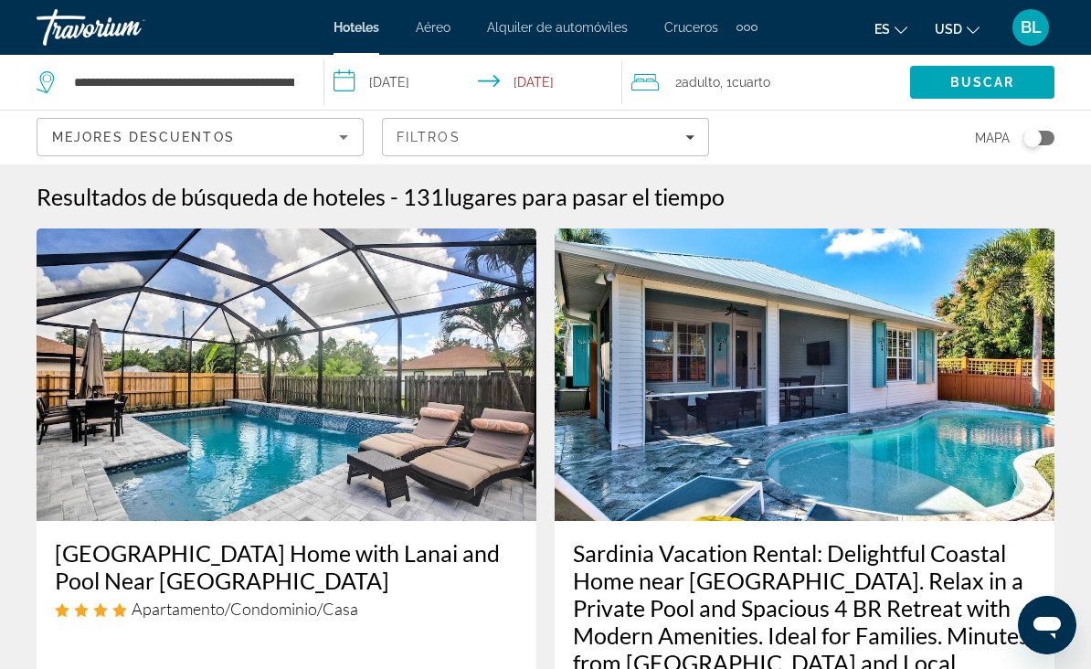
click at [1000, 533] on div "Sardinia Vacation Rental: Delightful Coastal Home near [GEOGRAPHIC_DATA]. Relax…" at bounding box center [805, 660] width 500 height 279
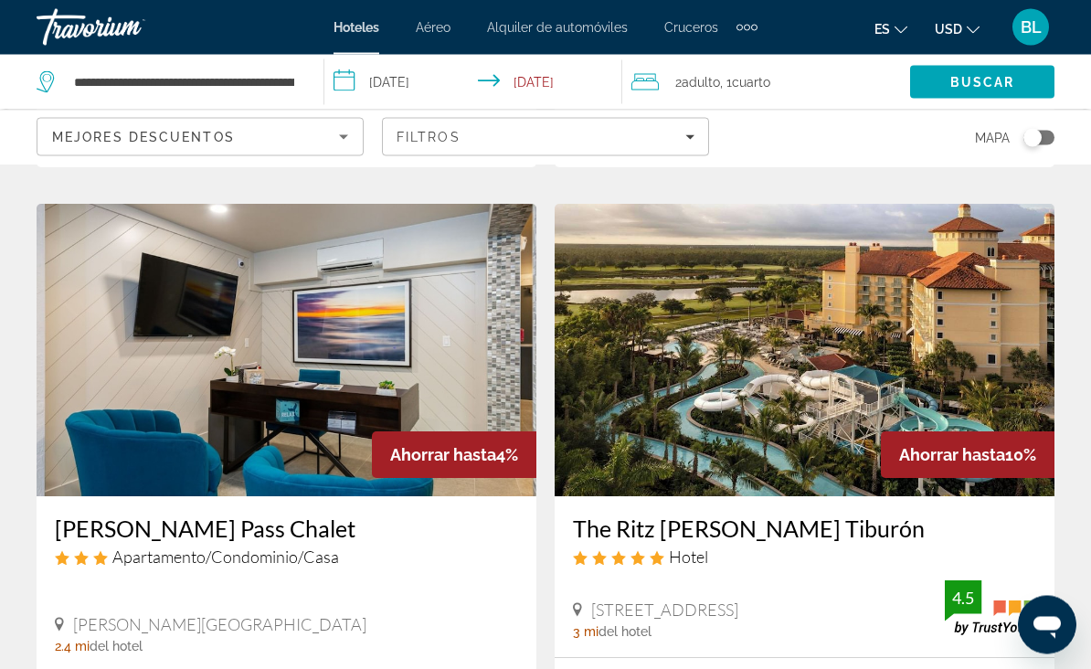
scroll to position [3570, 0]
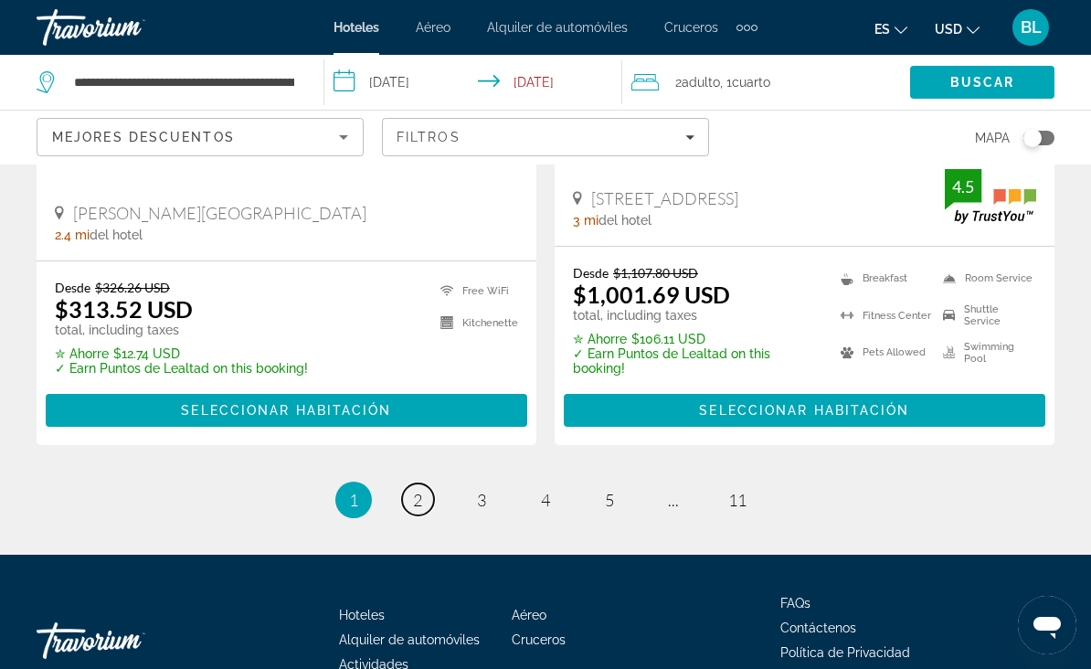
click at [425, 483] on link "page 2" at bounding box center [418, 499] width 32 height 32
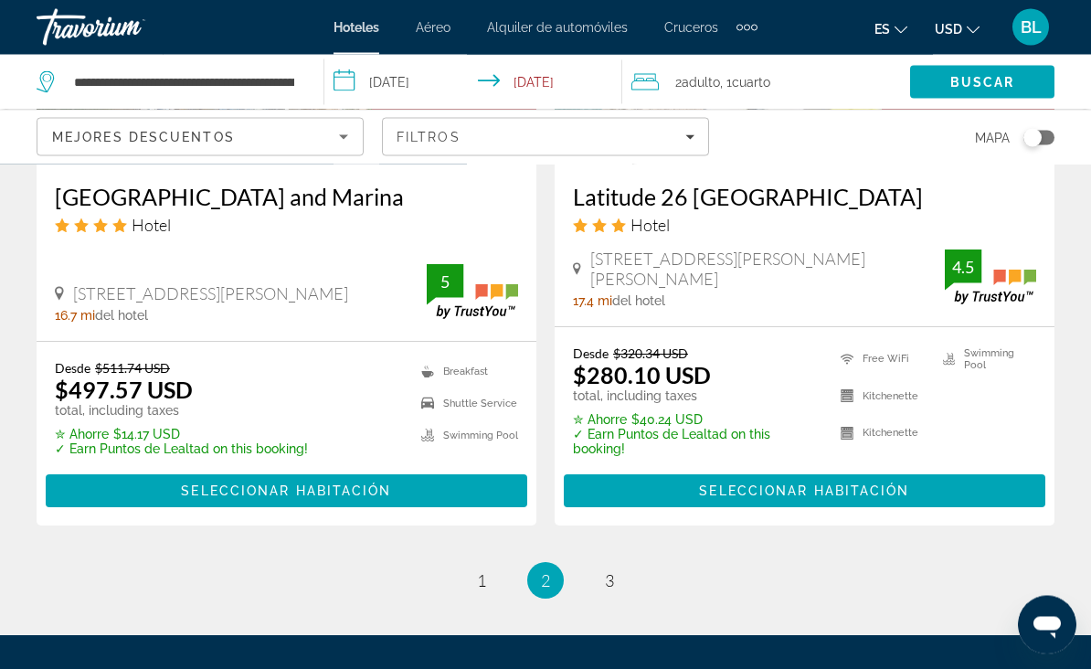
scroll to position [3837, 0]
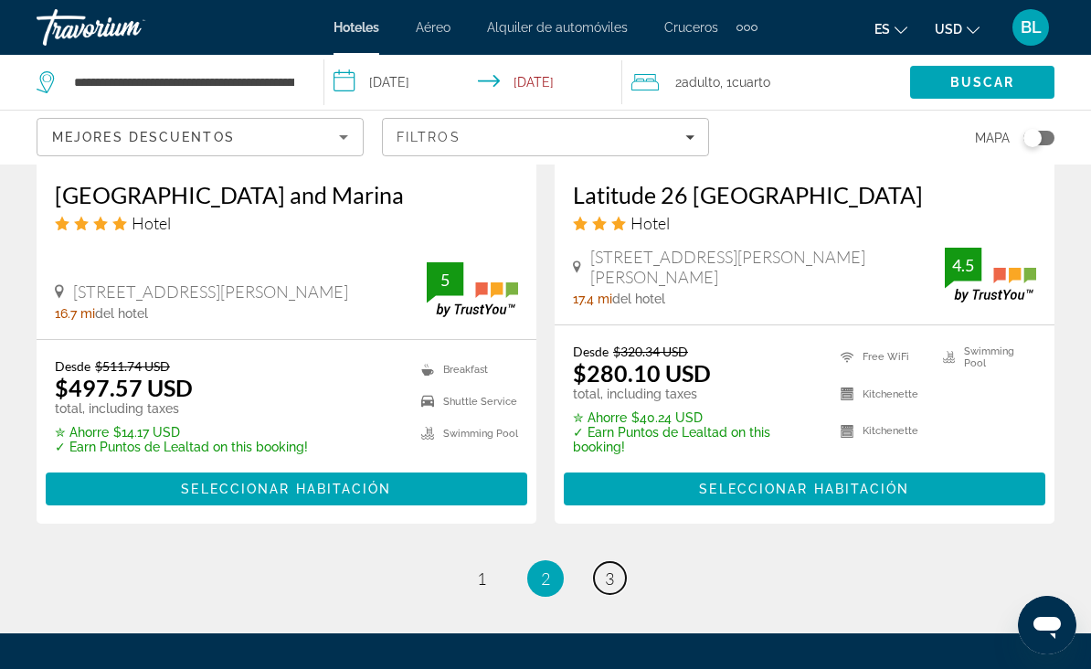
click at [597, 562] on link "page 3" at bounding box center [610, 578] width 32 height 32
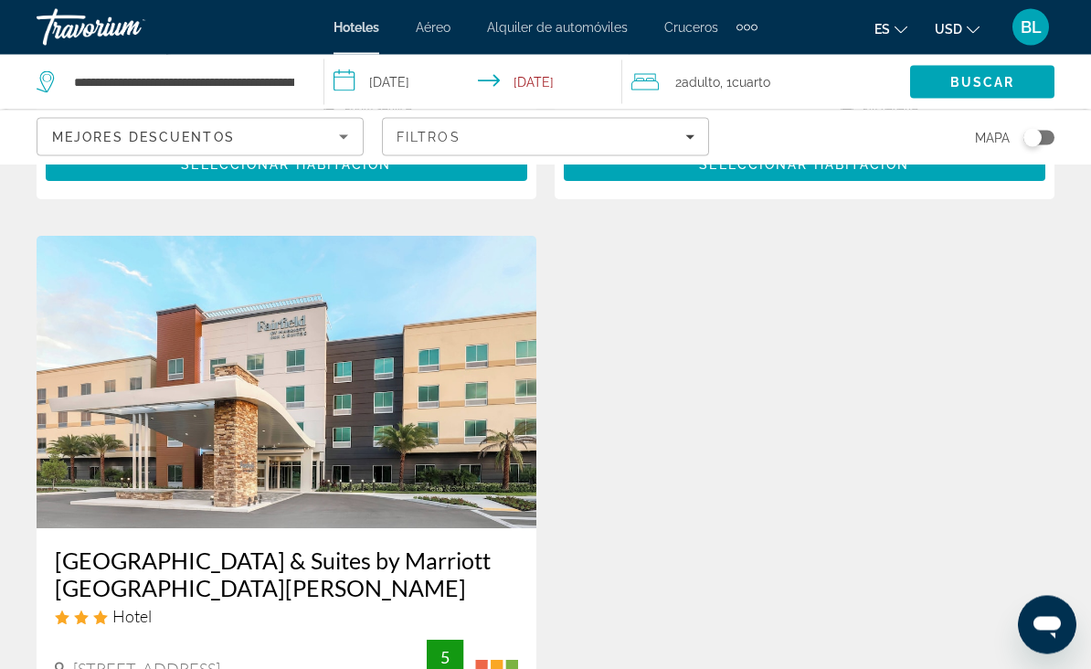
scroll to position [3527, 0]
